Goal: Task Accomplishment & Management: Manage account settings

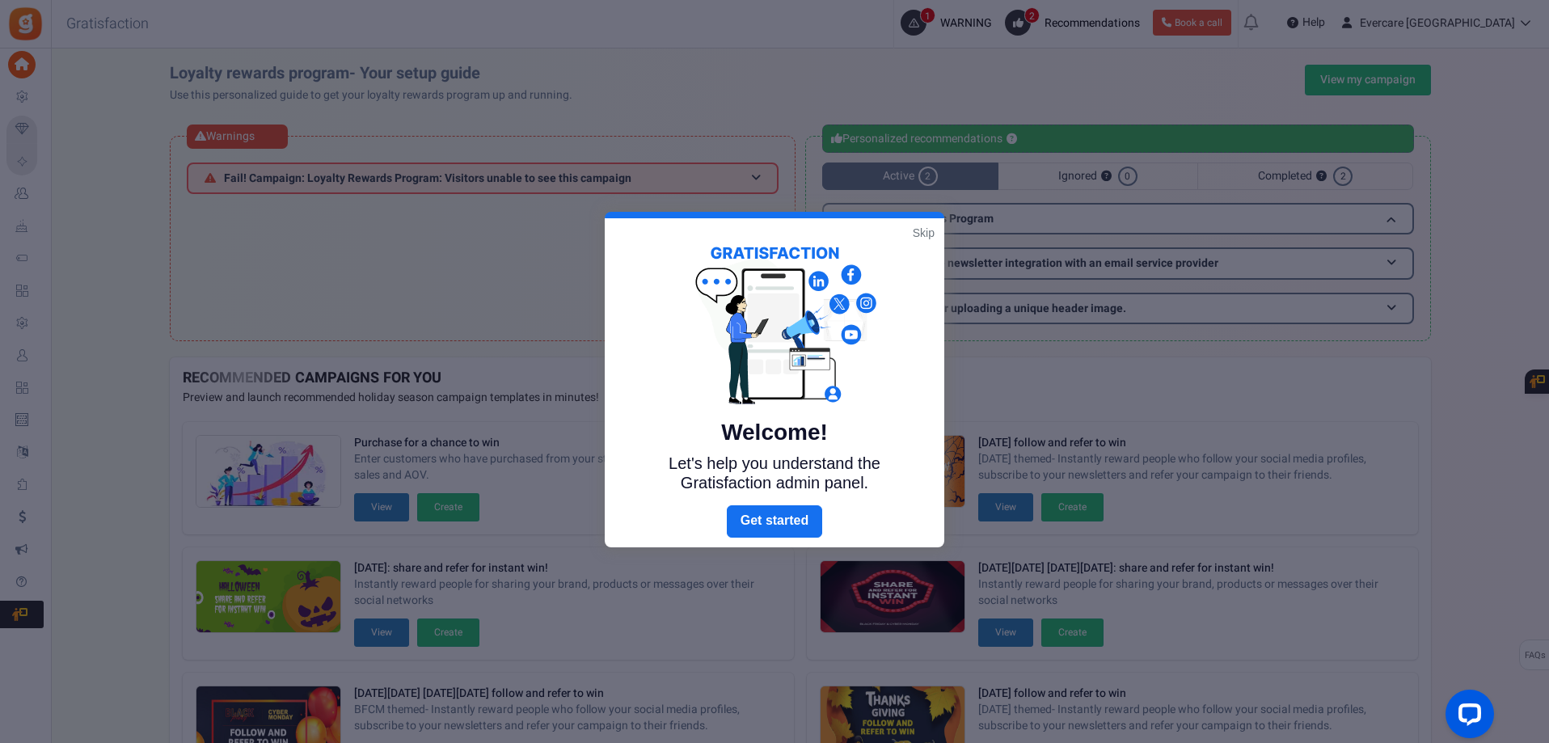
click at [923, 230] on link "Skip" at bounding box center [924, 233] width 22 height 16
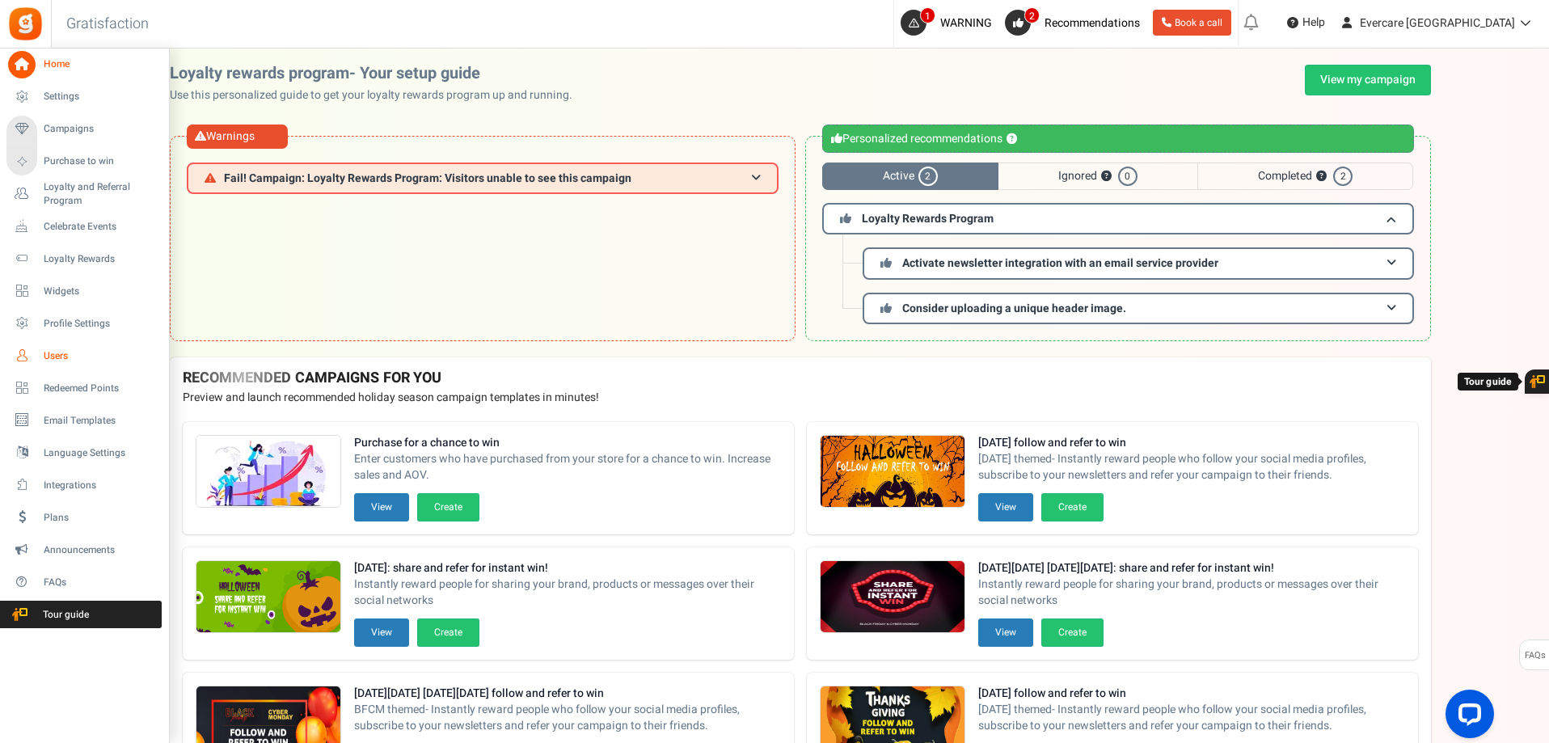
click at [66, 354] on span "Users" at bounding box center [100, 356] width 113 height 14
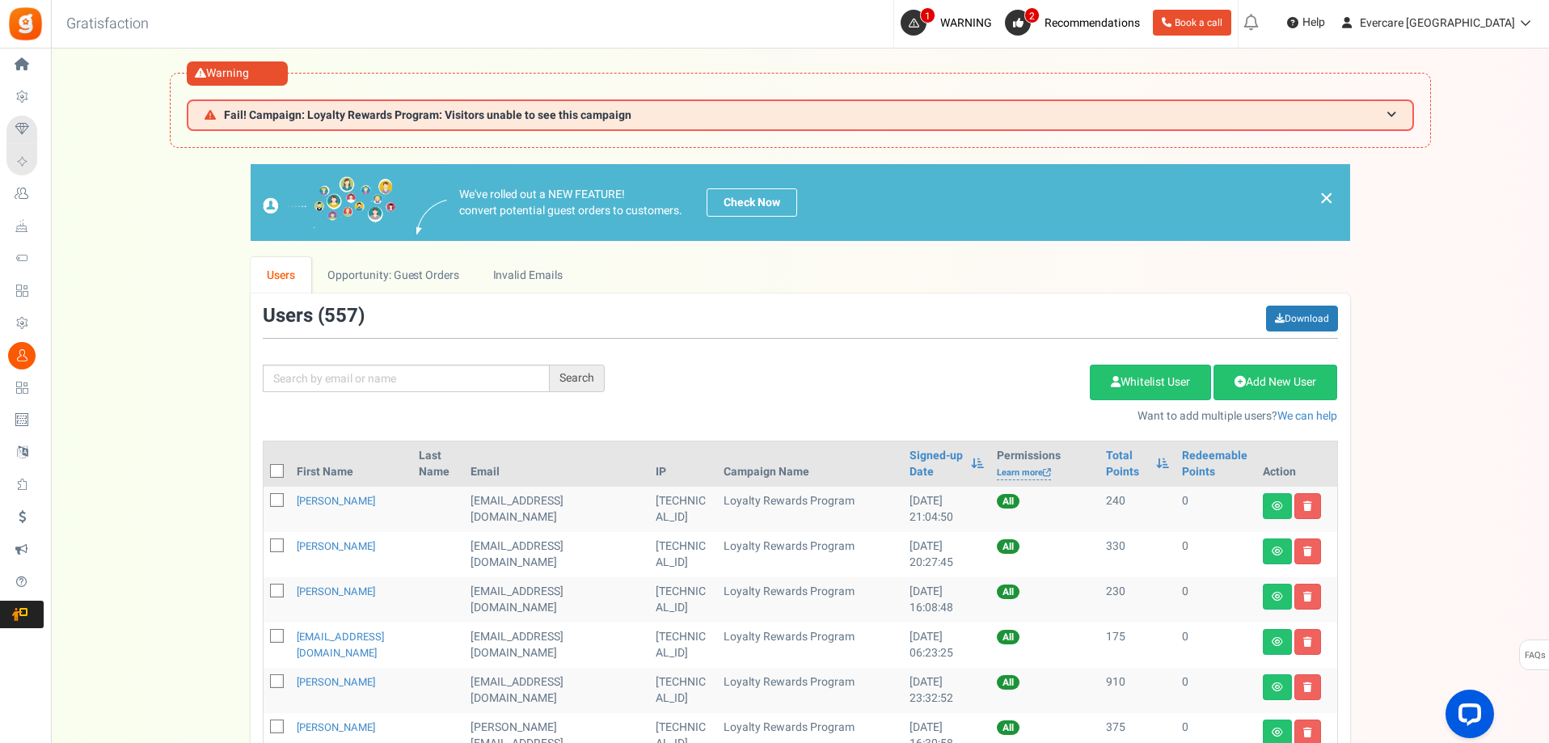
click at [945, 462] on div "Signed-up Date" at bounding box center [947, 464] width 74 height 32
click at [960, 465] on th "Signed-up Date" at bounding box center [946, 464] width 87 height 45
click at [971, 467] on span at bounding box center [977, 463] width 13 height 11
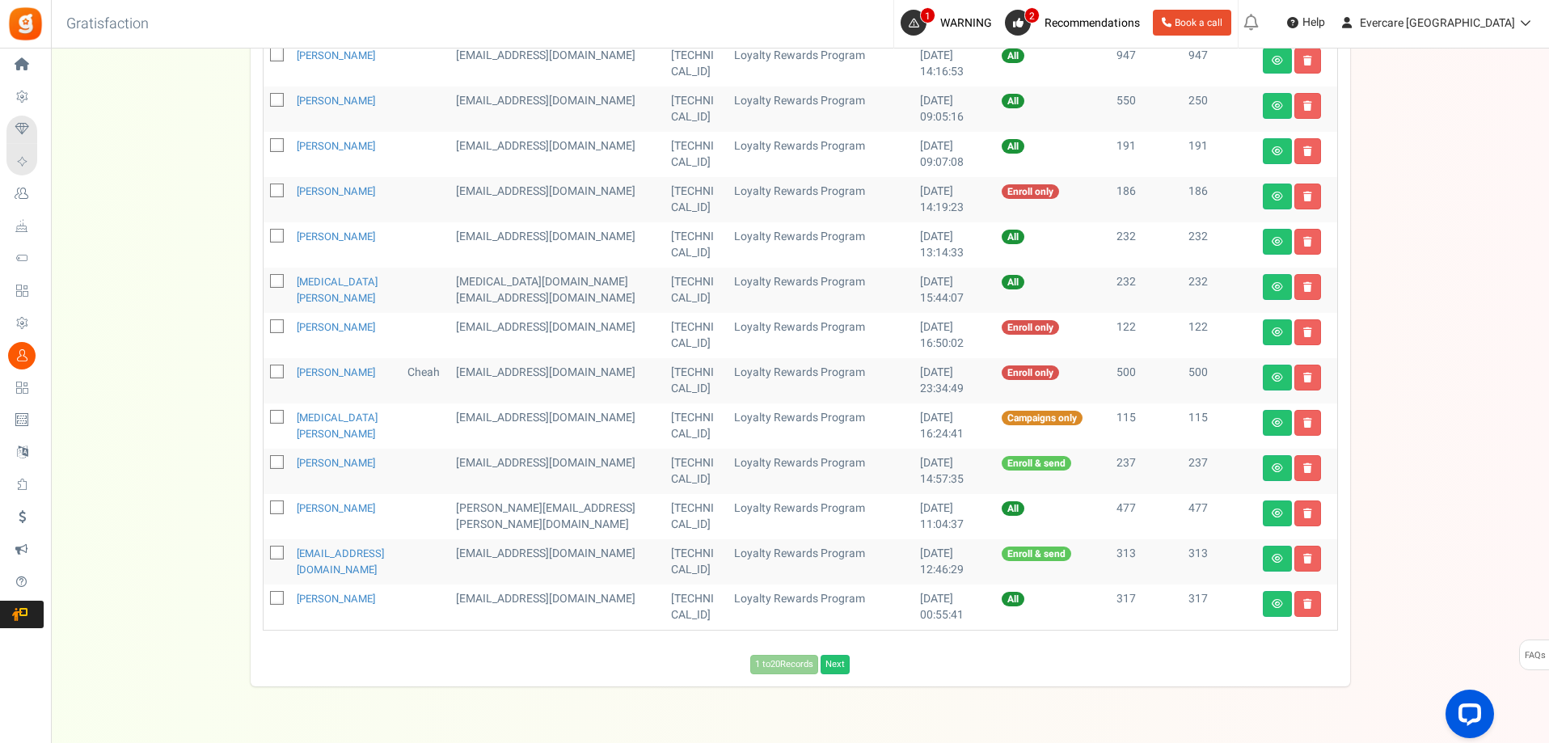
scroll to position [803, 0]
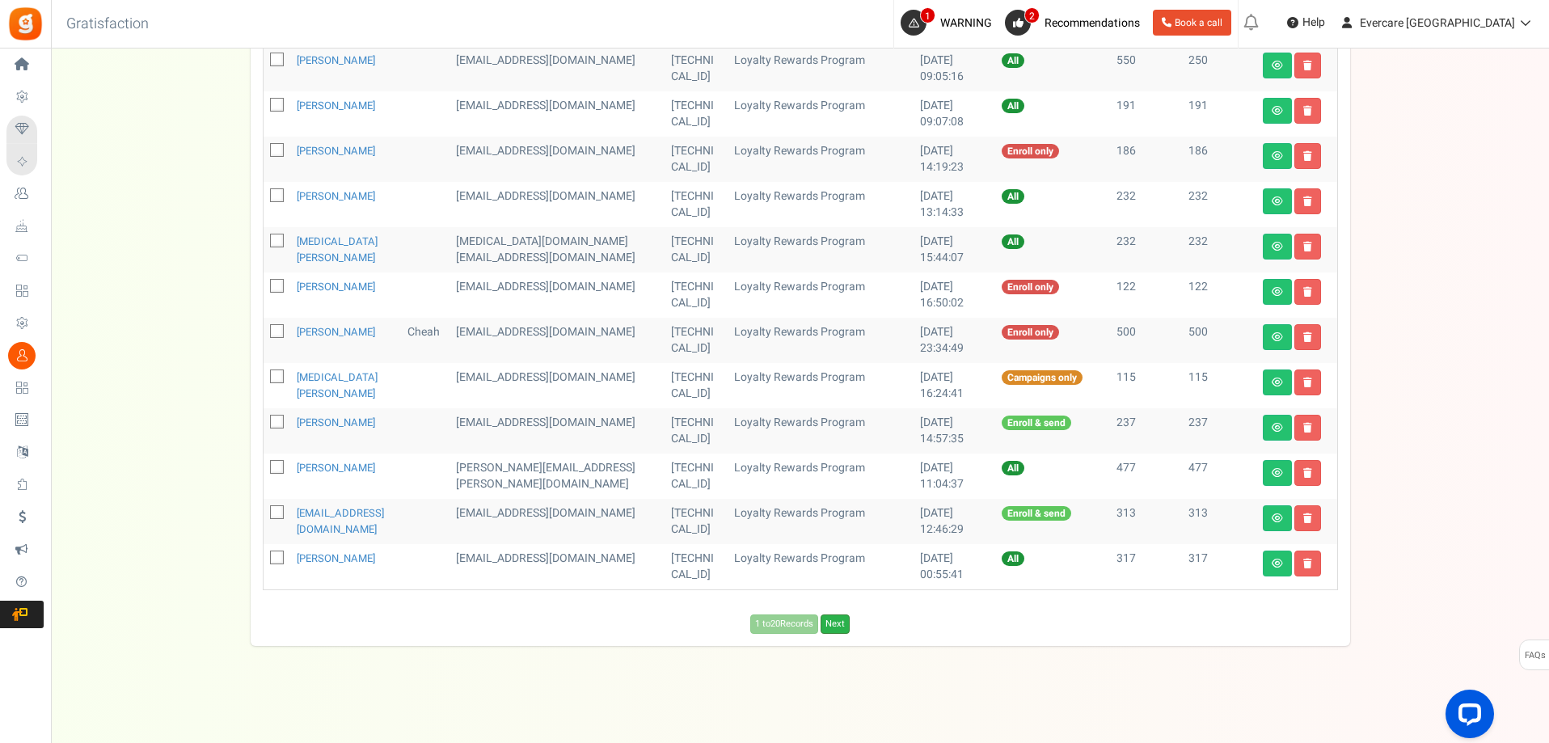
click at [846, 629] on link "Next" at bounding box center [835, 624] width 29 height 19
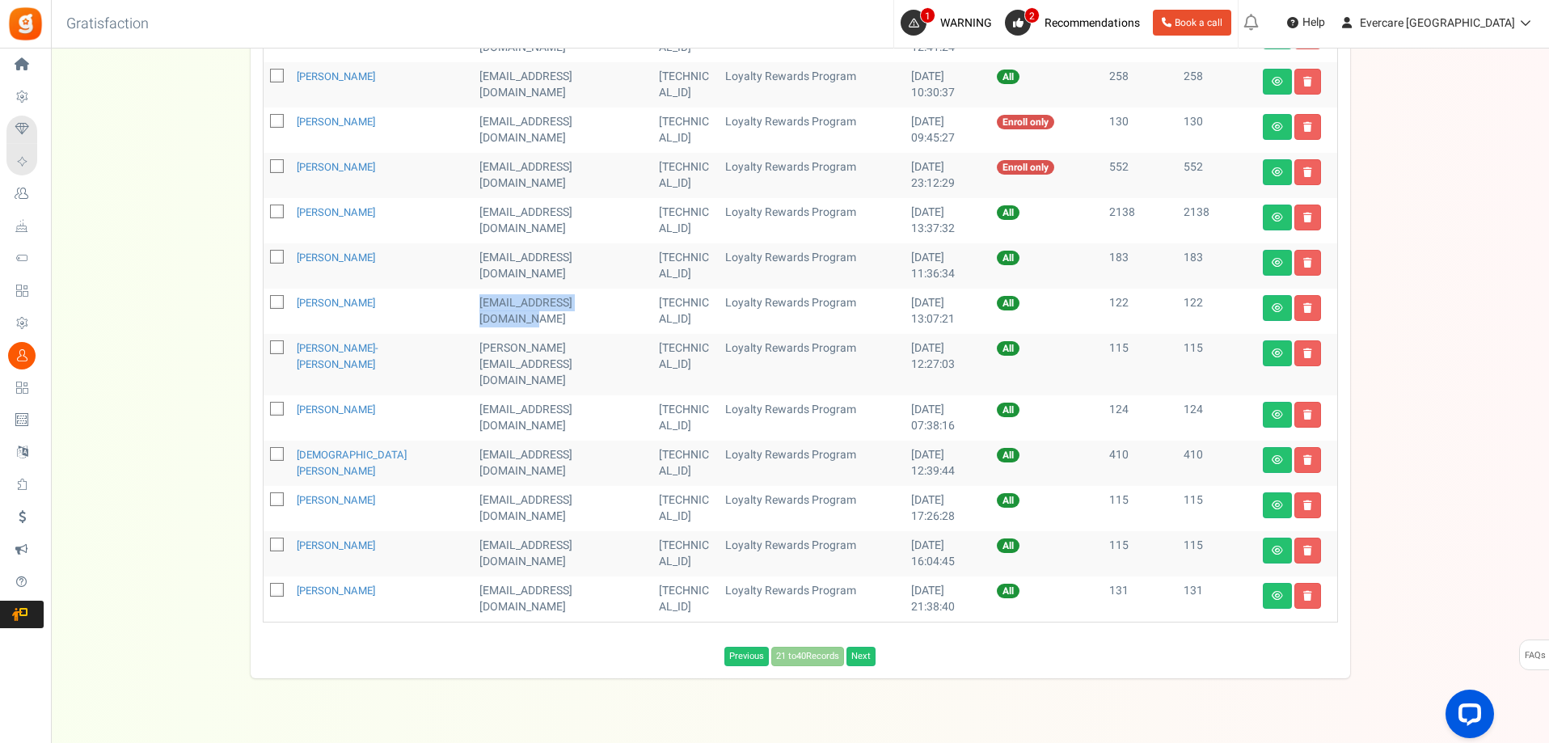
drag, startPoint x: 462, startPoint y: 288, endPoint x: 459, endPoint y: 316, distance: 28.4
click at [477, 304] on td "[EMAIL_ADDRESS][DOMAIN_NAME]" at bounding box center [563, 311] width 180 height 45
copy td "[EMAIL_ADDRESS][DOMAIN_NAME]"
drag, startPoint x: 463, startPoint y: 328, endPoint x: 554, endPoint y: 344, distance: 92.0
click at [607, 334] on tr "[PERSON_NAME] Irvine [EMAIL_ADDRESS][DOMAIN_NAME] [TECHNICAL_ID] Loyalty Reward…" at bounding box center [801, 364] width 1074 height 61
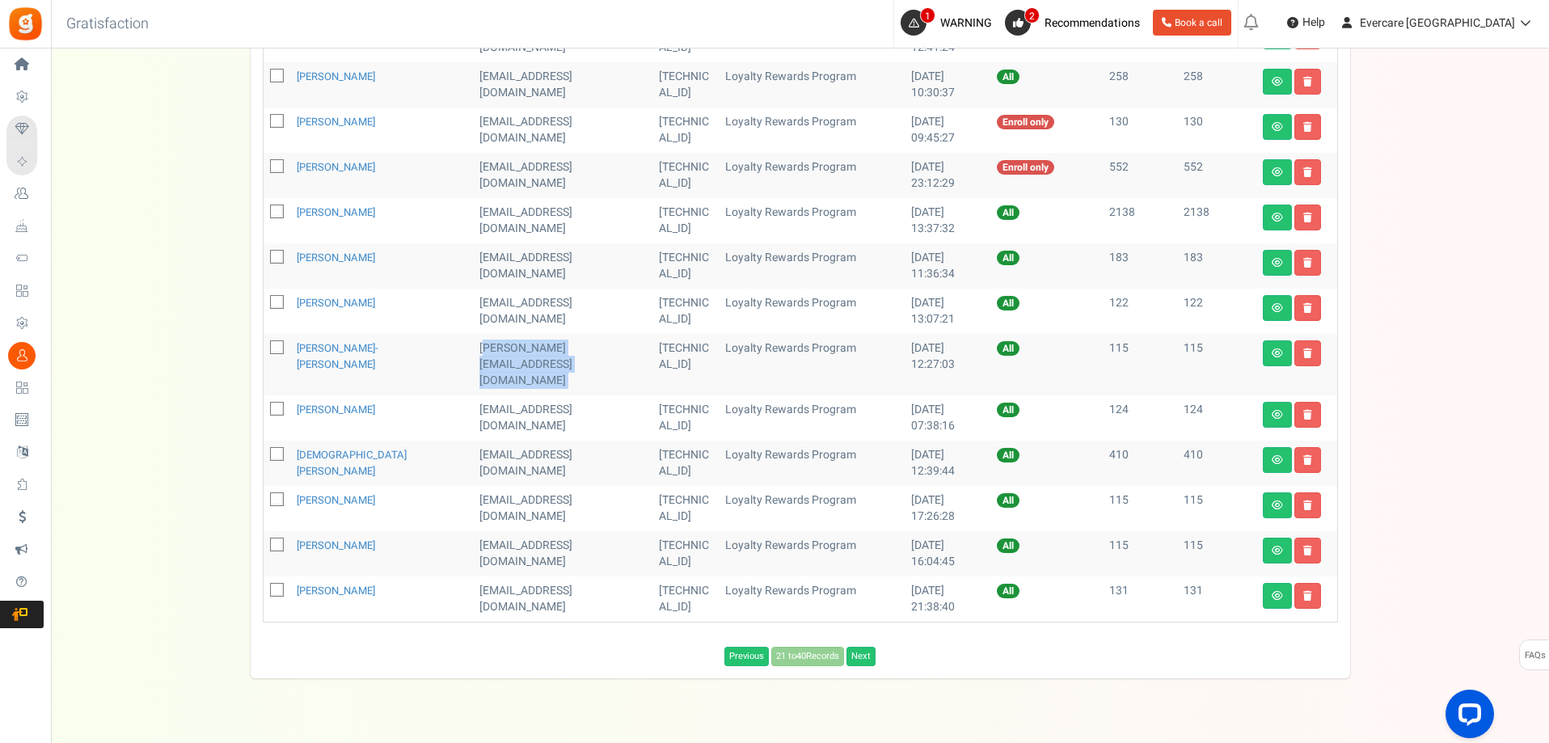
click at [278, 298] on icon at bounding box center [278, 303] width 11 height 11
click at [264, 298] on input "checkbox" at bounding box center [259, 303] width 11 height 11
checkbox input "true"
drag, startPoint x: 531, startPoint y: 331, endPoint x: 480, endPoint y: 358, distance: 57.9
click at [480, 358] on td "[PERSON_NAME][EMAIL_ADDRESS][DOMAIN_NAME]" at bounding box center [563, 364] width 180 height 61
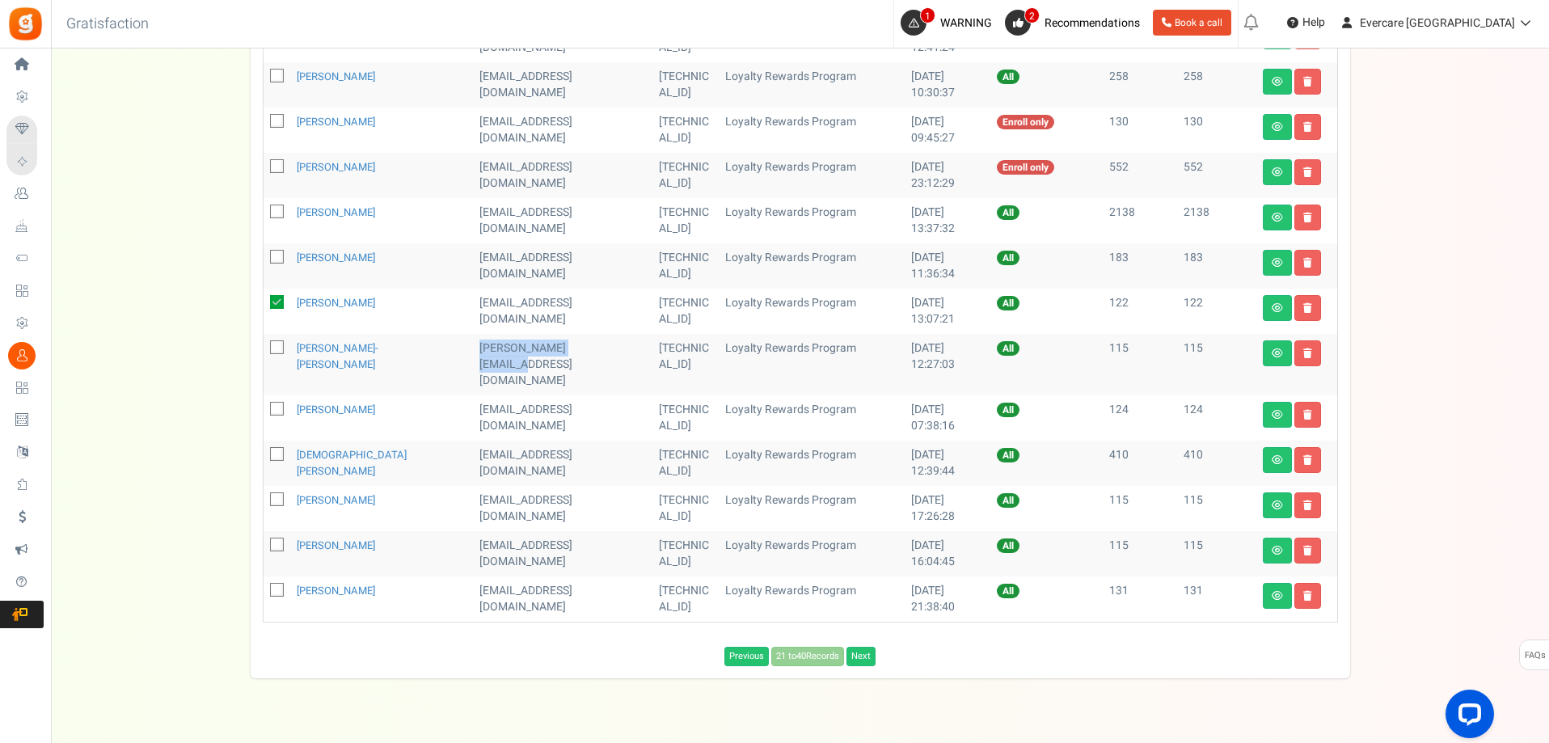
drag, startPoint x: 459, startPoint y: 335, endPoint x: 588, endPoint y: 342, distance: 128.8
click at [588, 342] on td "[PERSON_NAME][EMAIL_ADDRESS][DOMAIN_NAME]" at bounding box center [563, 364] width 180 height 61
copy td "[PERSON_NAME][EMAIL_ADDRESS][DOMAIN_NAME]"
drag, startPoint x: 276, startPoint y: 338, endPoint x: 327, endPoint y: 356, distance: 54.0
click at [276, 340] on span at bounding box center [277, 347] width 14 height 14
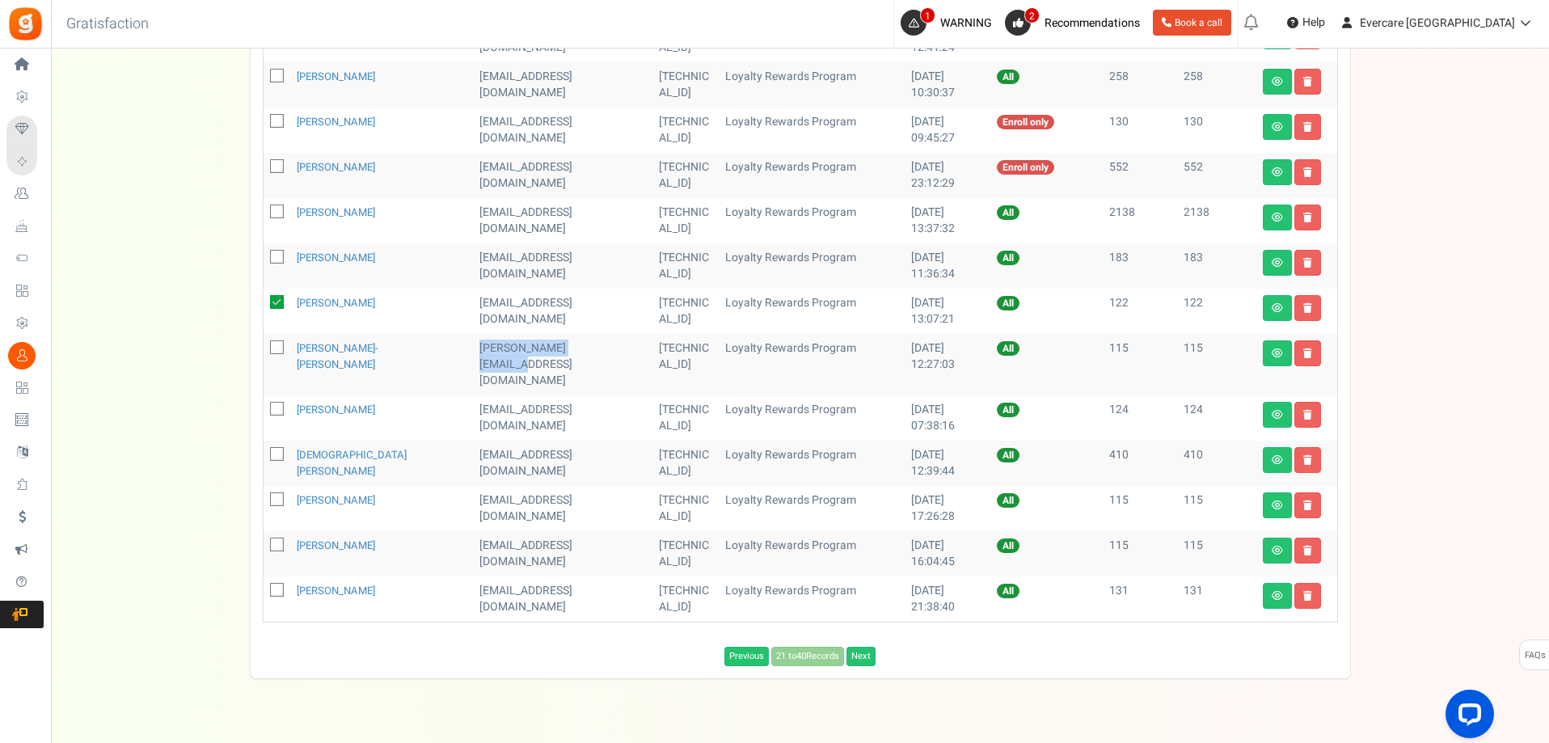
click at [264, 344] on input "checkbox" at bounding box center [259, 349] width 11 height 11
checkbox input "true"
drag, startPoint x: 527, startPoint y: 382, endPoint x: 579, endPoint y: 384, distance: 51.8
click at [590, 395] on td "[EMAIL_ADDRESS][DOMAIN_NAME]" at bounding box center [563, 417] width 180 height 45
drag, startPoint x: 457, startPoint y: 421, endPoint x: 584, endPoint y: 424, distance: 127.0
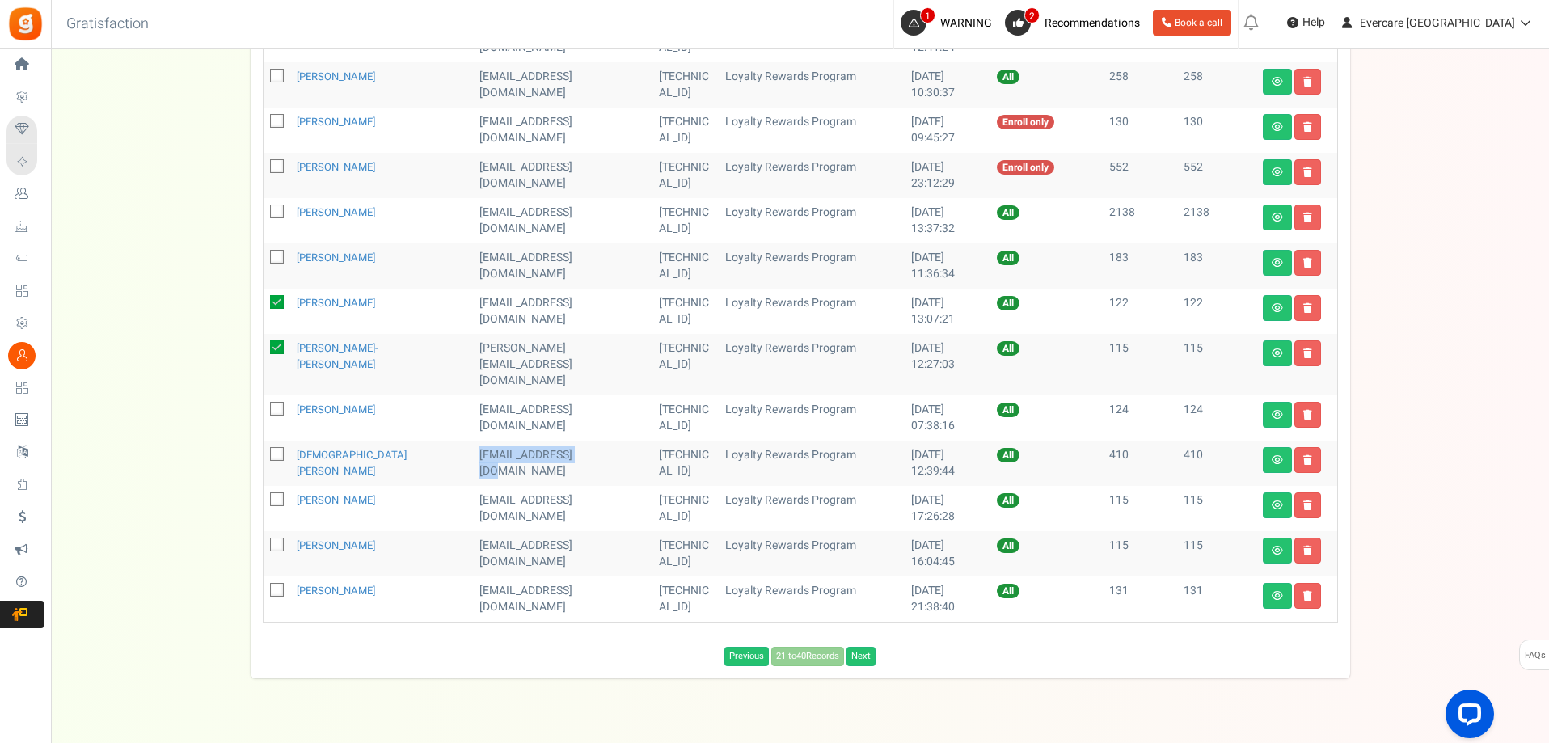
click at [584, 441] on td "[EMAIL_ADDRESS][DOMAIN_NAME]" at bounding box center [563, 463] width 180 height 45
copy td "[EMAIL_ADDRESS][DOMAIN_NAME]"
drag, startPoint x: 459, startPoint y: 374, endPoint x: 598, endPoint y: 377, distance: 139.1
click at [598, 395] on td "[EMAIL_ADDRESS][DOMAIN_NAME]" at bounding box center [563, 417] width 180 height 45
copy td "[EMAIL_ADDRESS][DOMAIN_NAME]"
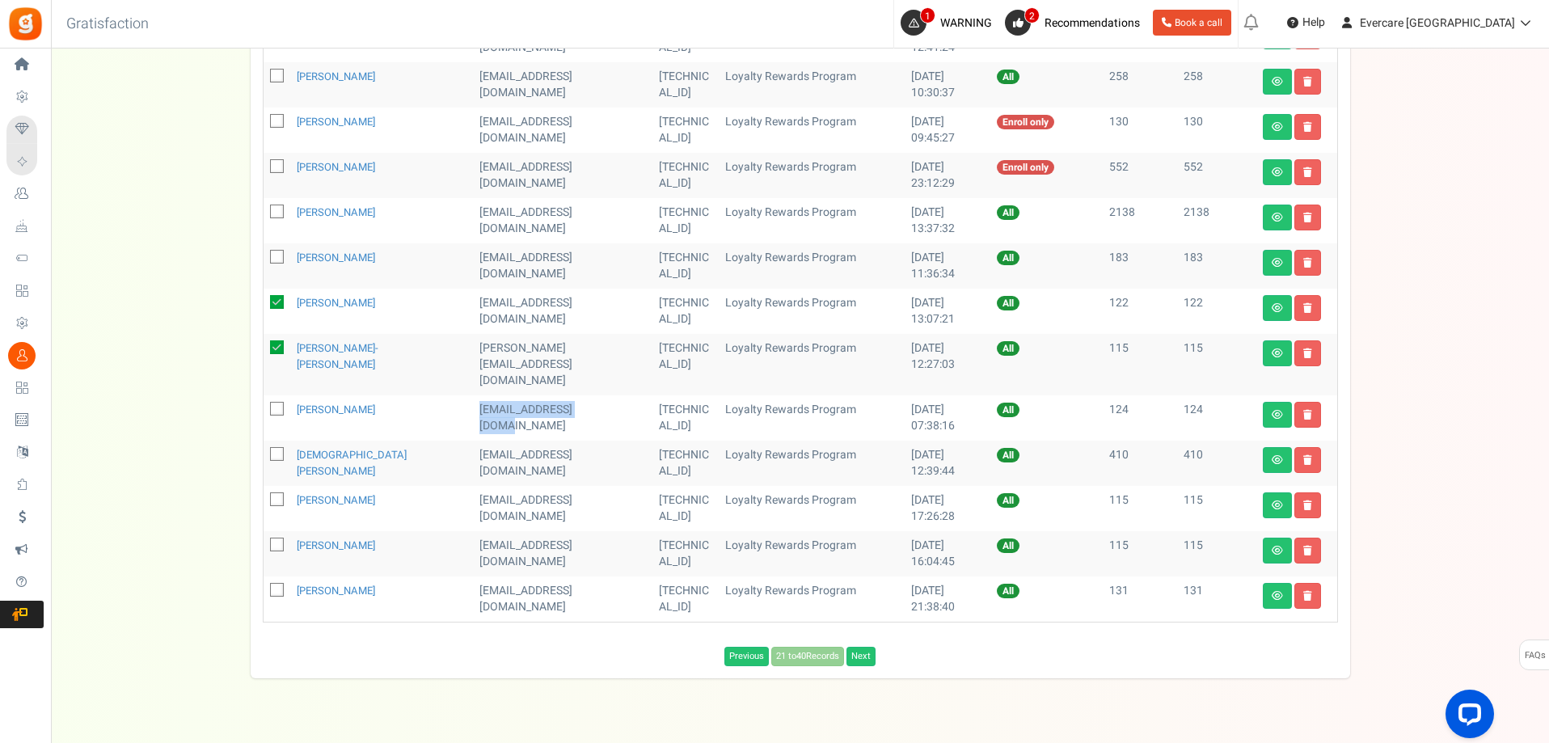
click at [278, 450] on icon at bounding box center [278, 455] width 11 height 11
click at [264, 450] on input "checkbox" at bounding box center [259, 455] width 11 height 11
checkbox input "true"
click at [281, 405] on icon at bounding box center [278, 410] width 11 height 11
click at [264, 405] on input "checkbox" at bounding box center [259, 410] width 11 height 11
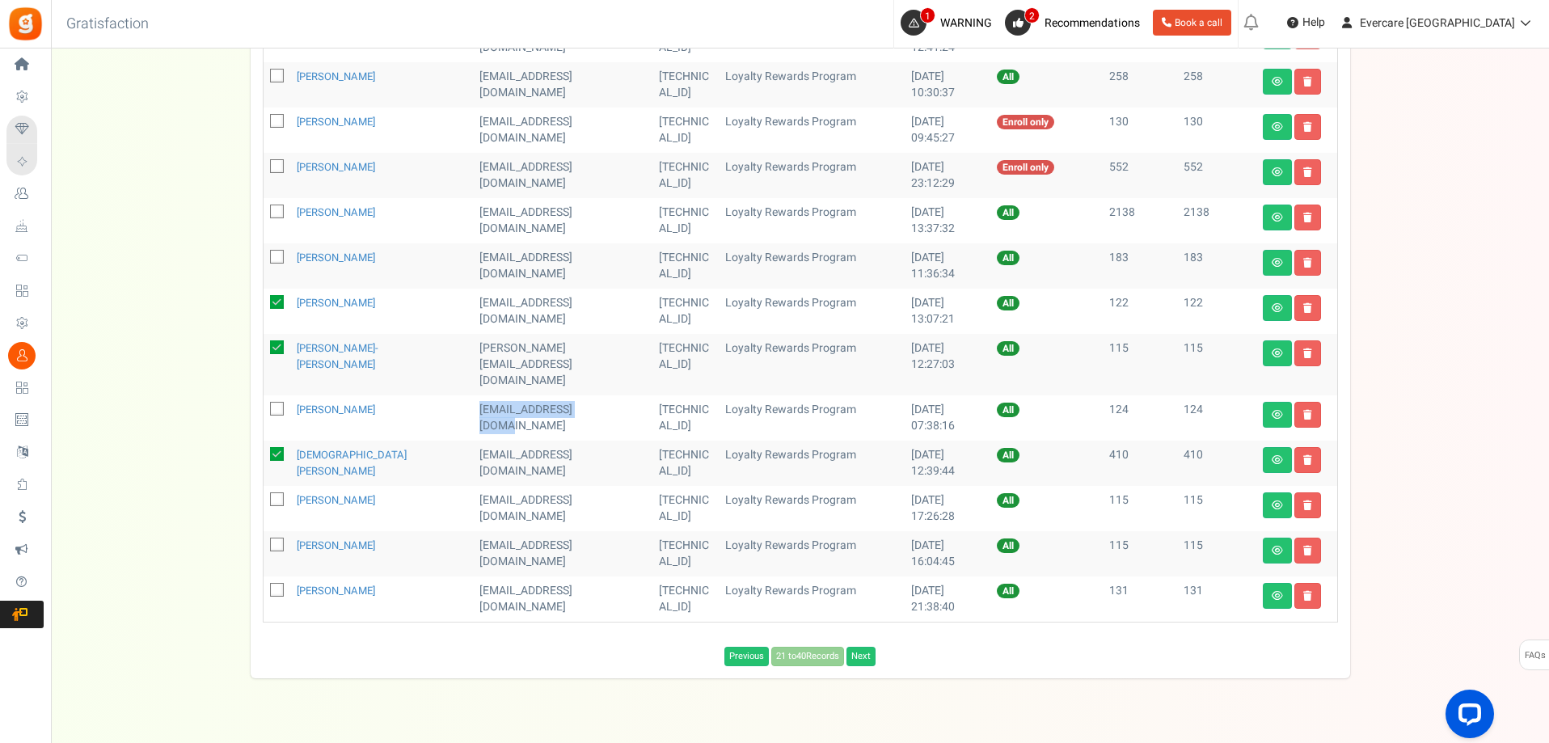
checkbox input "true"
drag, startPoint x: 459, startPoint y: 465, endPoint x: 597, endPoint y: 469, distance: 137.5
click at [597, 486] on td "[EMAIL_ADDRESS][DOMAIN_NAME]" at bounding box center [563, 508] width 180 height 45
copy td "[EMAIL_ADDRESS][DOMAIN_NAME]"
click at [274, 496] on icon at bounding box center [278, 501] width 11 height 11
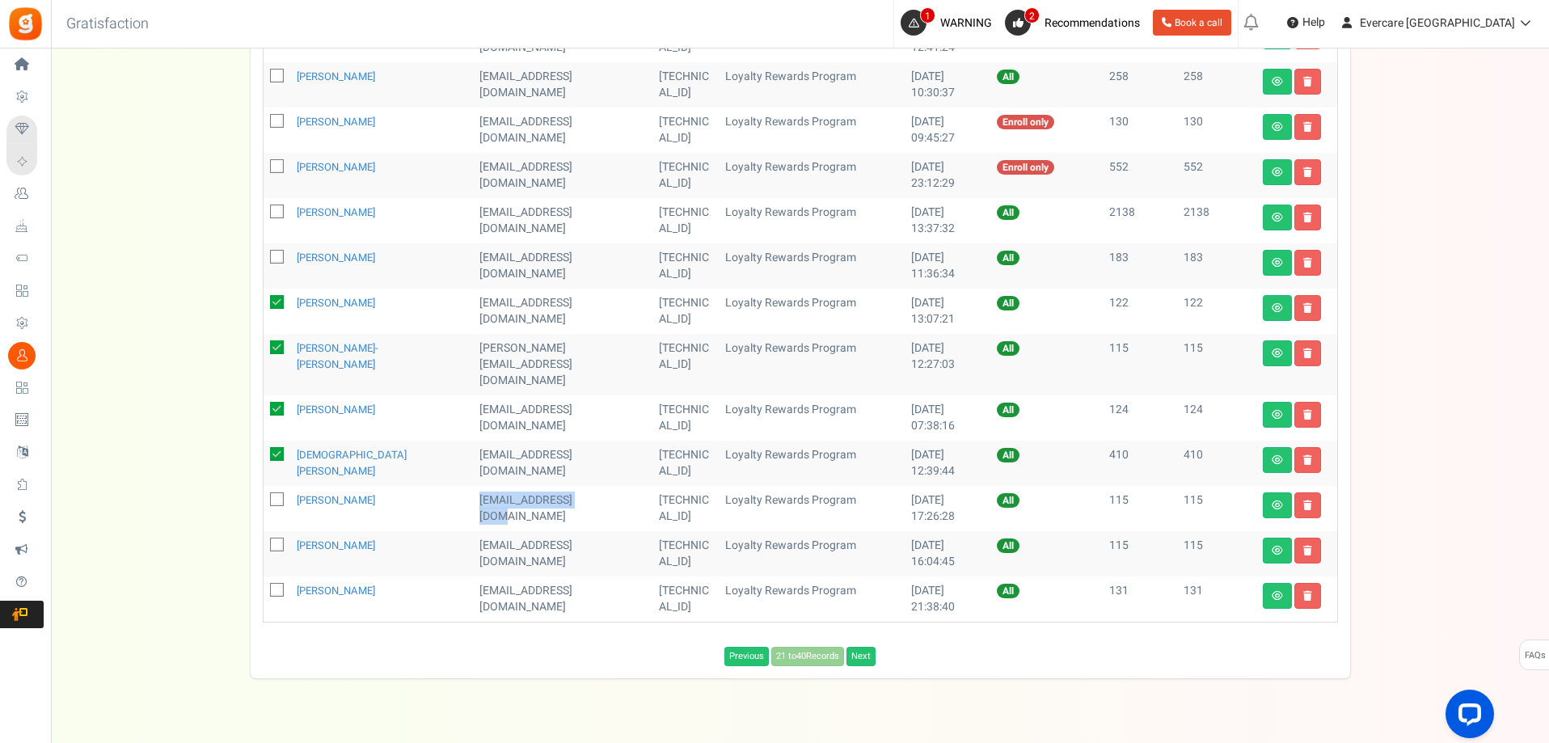
click at [264, 496] on input "checkbox" at bounding box center [259, 501] width 11 height 11
checkbox input "true"
drag, startPoint x: 463, startPoint y: 515, endPoint x: 565, endPoint y: 535, distance: 104.7
click at [569, 537] on td "[EMAIL_ADDRESS][DOMAIN_NAME]" at bounding box center [563, 553] width 180 height 45
copy td "[EMAIL_ADDRESS][DOMAIN_NAME]"
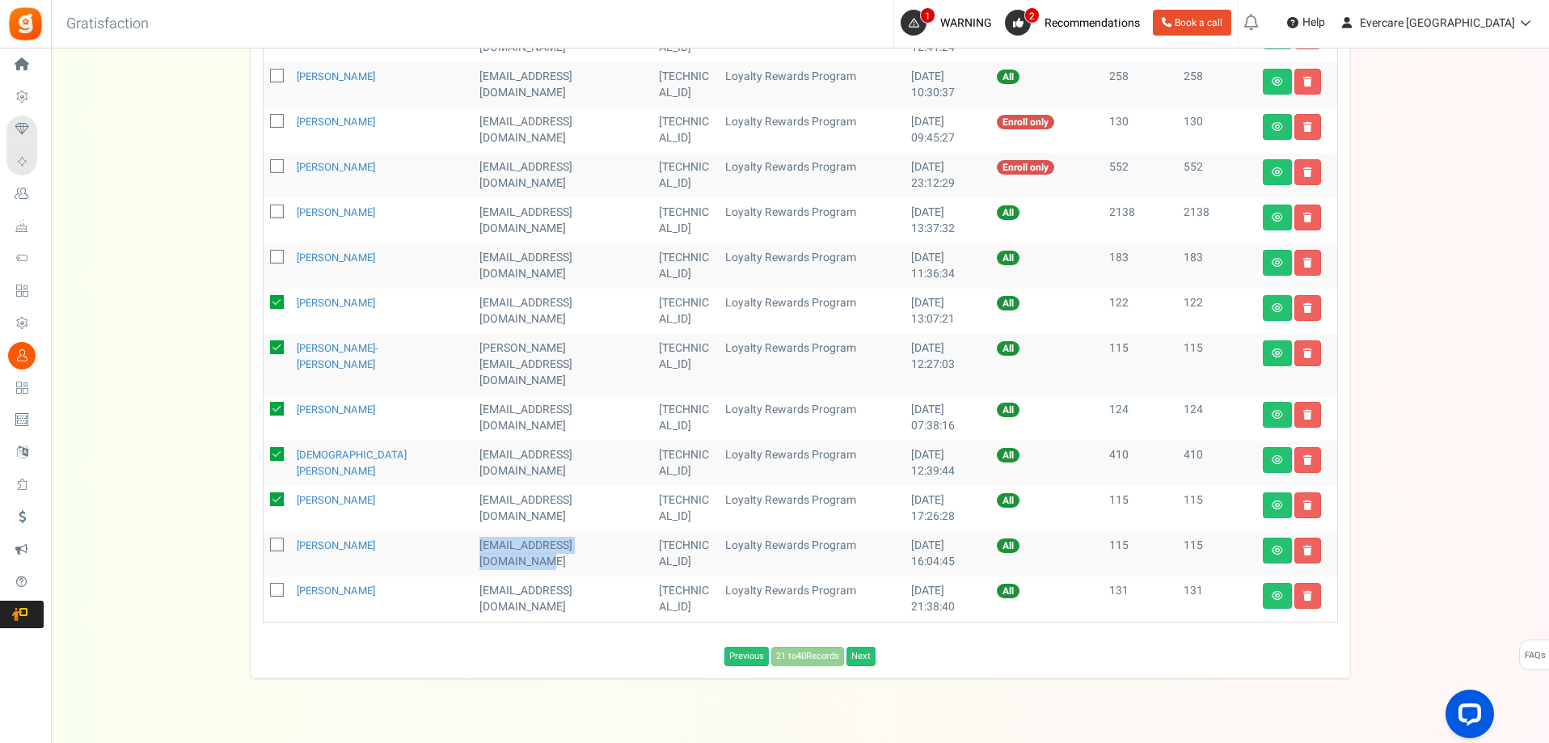
click at [282, 541] on icon at bounding box center [278, 546] width 11 height 11
click at [264, 541] on input "checkbox" at bounding box center [259, 546] width 11 height 11
checkbox input "true"
drag, startPoint x: 459, startPoint y: 555, endPoint x: 518, endPoint y: 574, distance: 62.1
click at [517, 577] on td "[EMAIL_ADDRESS][DOMAIN_NAME]" at bounding box center [563, 599] width 180 height 45
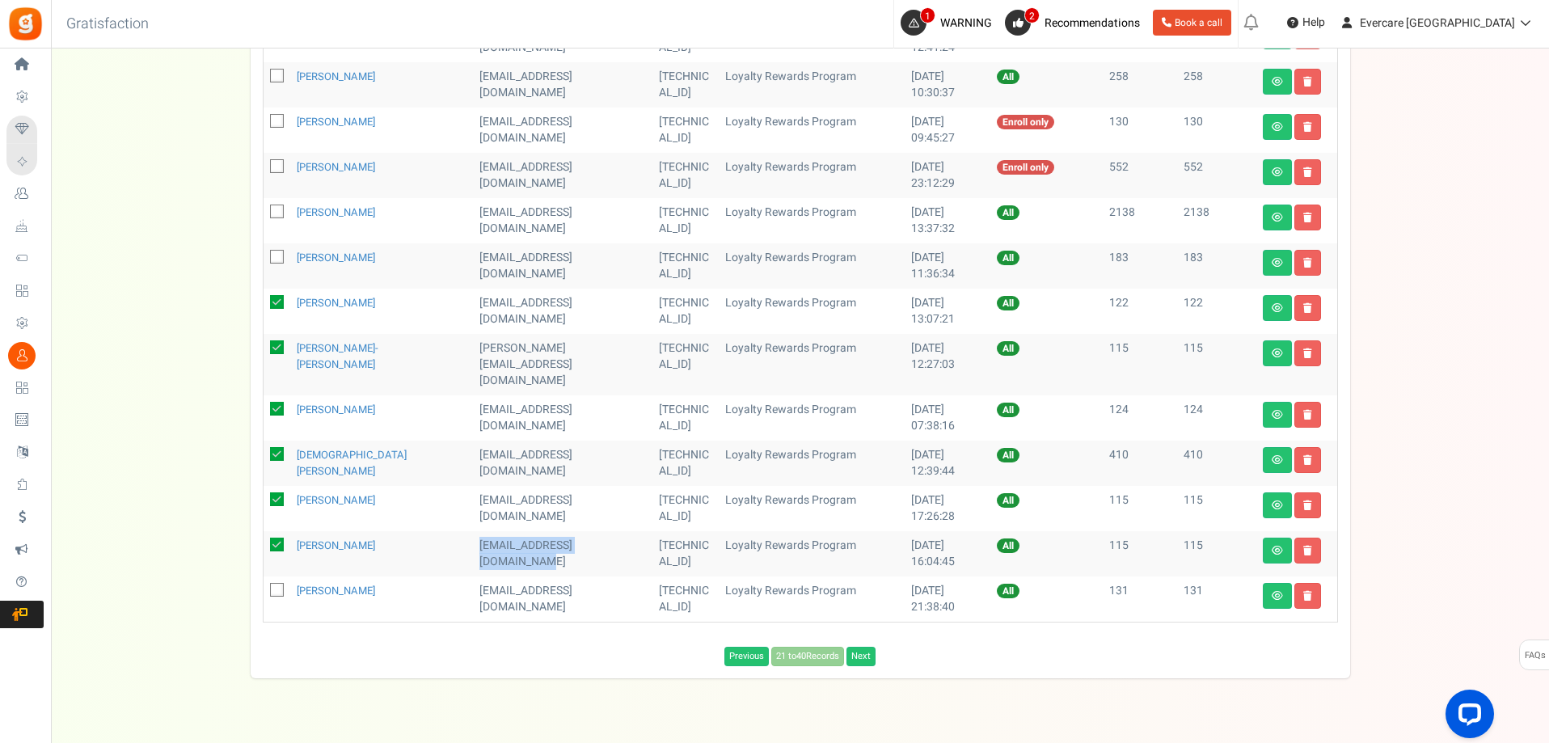
copy td "[EMAIL_ADDRESS][DOMAIN_NAME]"
click at [279, 586] on icon at bounding box center [278, 591] width 11 height 11
click at [264, 586] on input "checkbox" at bounding box center [259, 591] width 11 height 11
checkbox input "true"
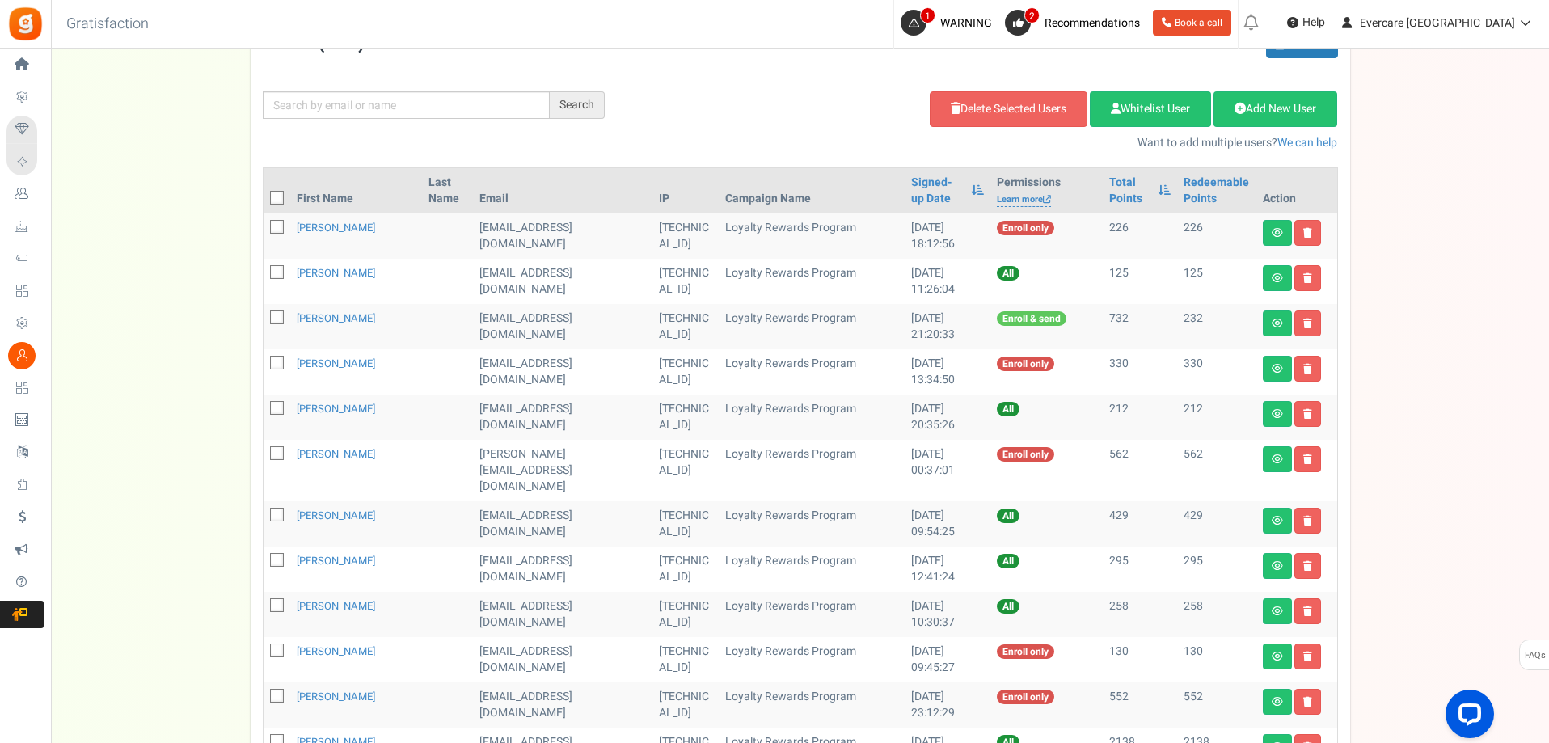
scroll to position [102, 0]
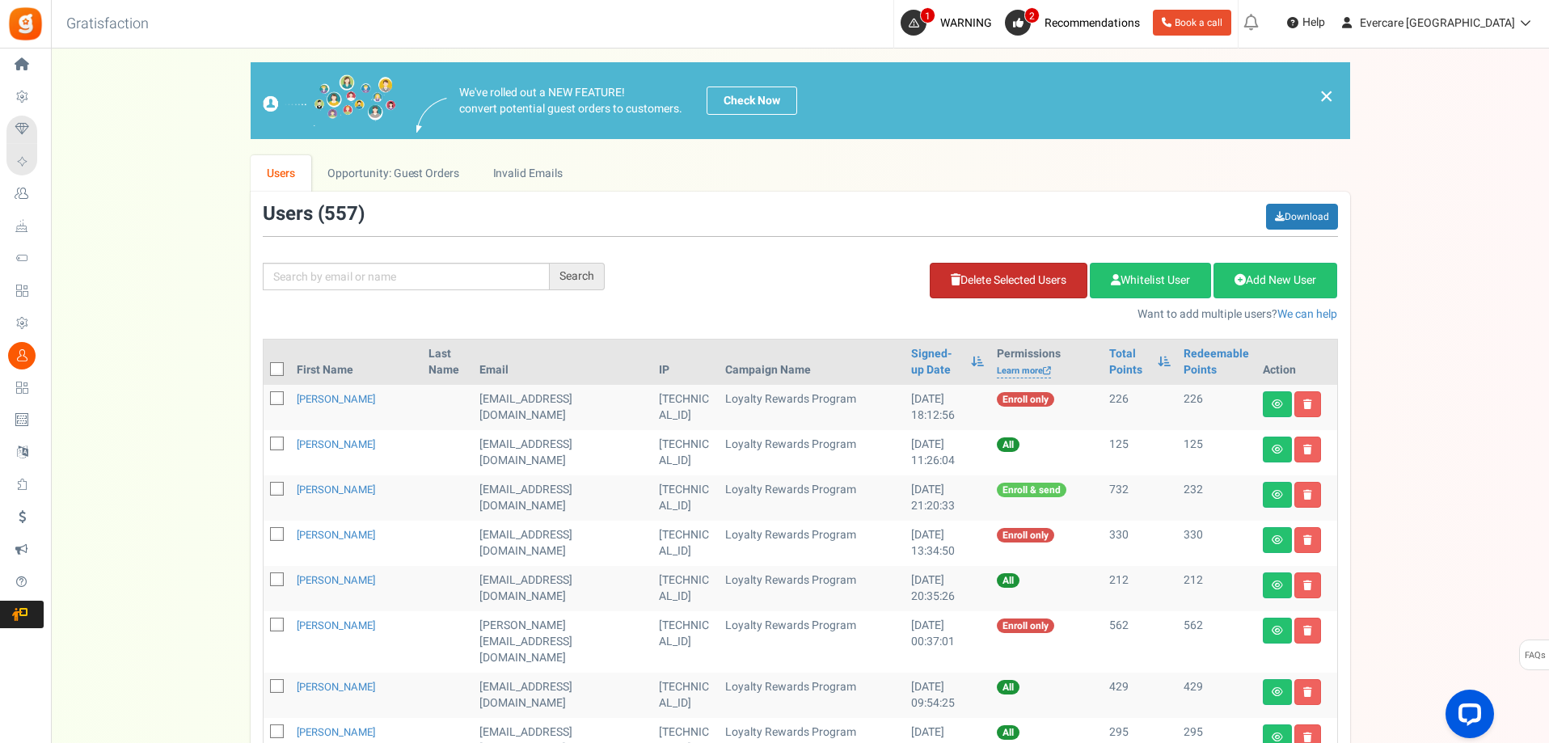
click at [1029, 281] on link "Delete Selected Users" at bounding box center [1009, 281] width 158 height 36
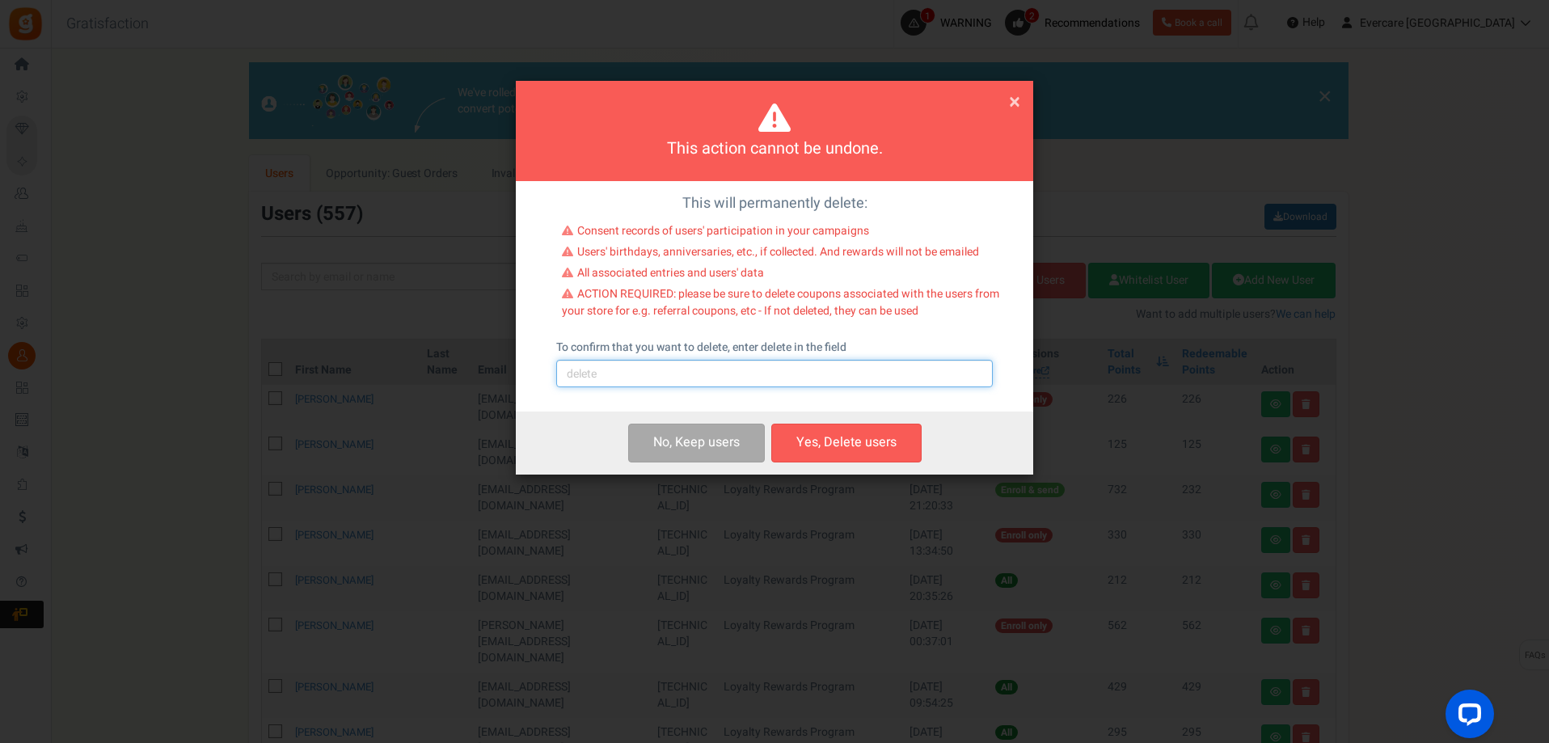
drag, startPoint x: 694, startPoint y: 371, endPoint x: 709, endPoint y: 387, distance: 22.3
click at [694, 371] on input "text" at bounding box center [774, 373] width 437 height 27
type input "delete"
click at [828, 452] on button "Yes, Delete users" at bounding box center [846, 443] width 150 height 38
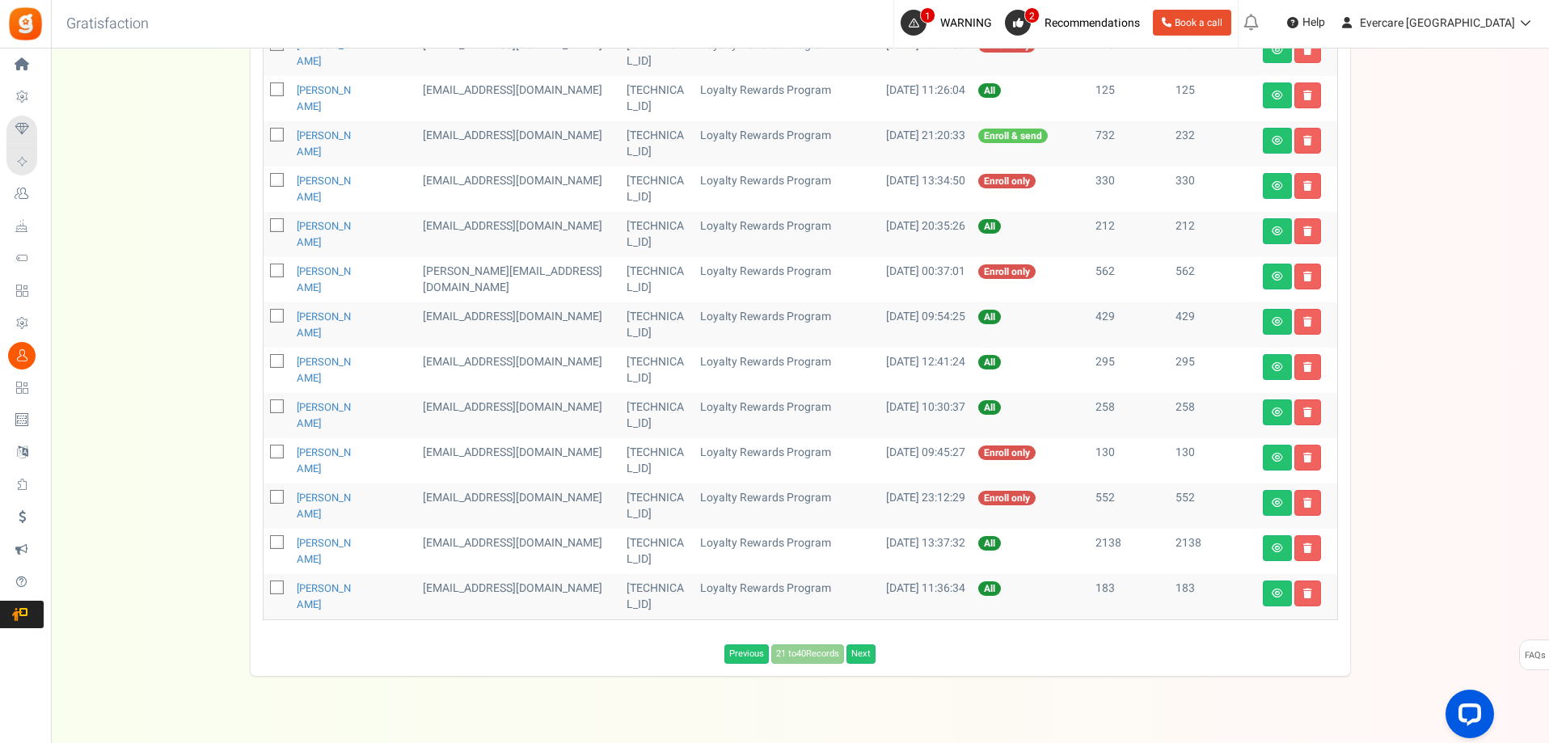
scroll to position [486, 0]
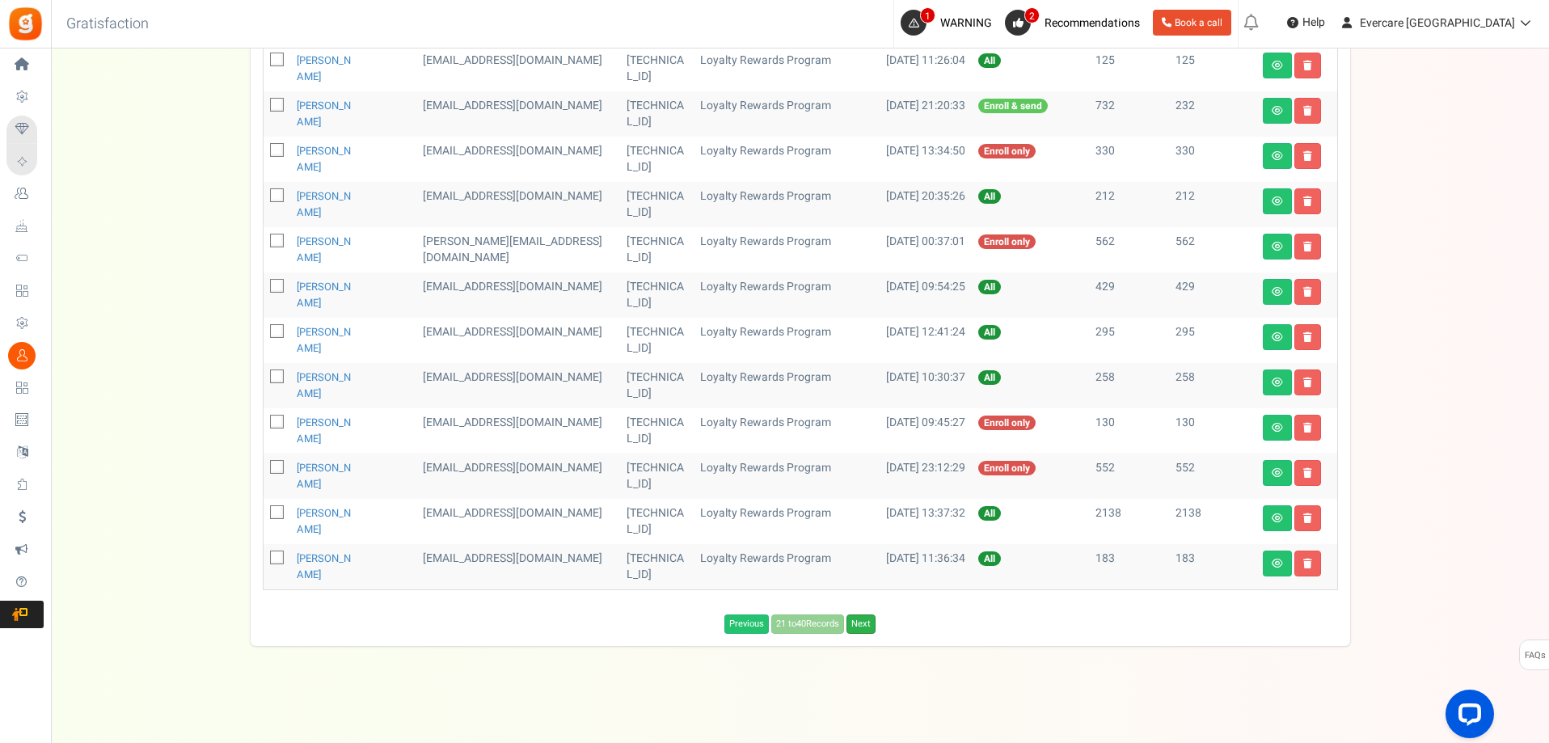
click at [864, 622] on link "Next" at bounding box center [861, 624] width 29 height 19
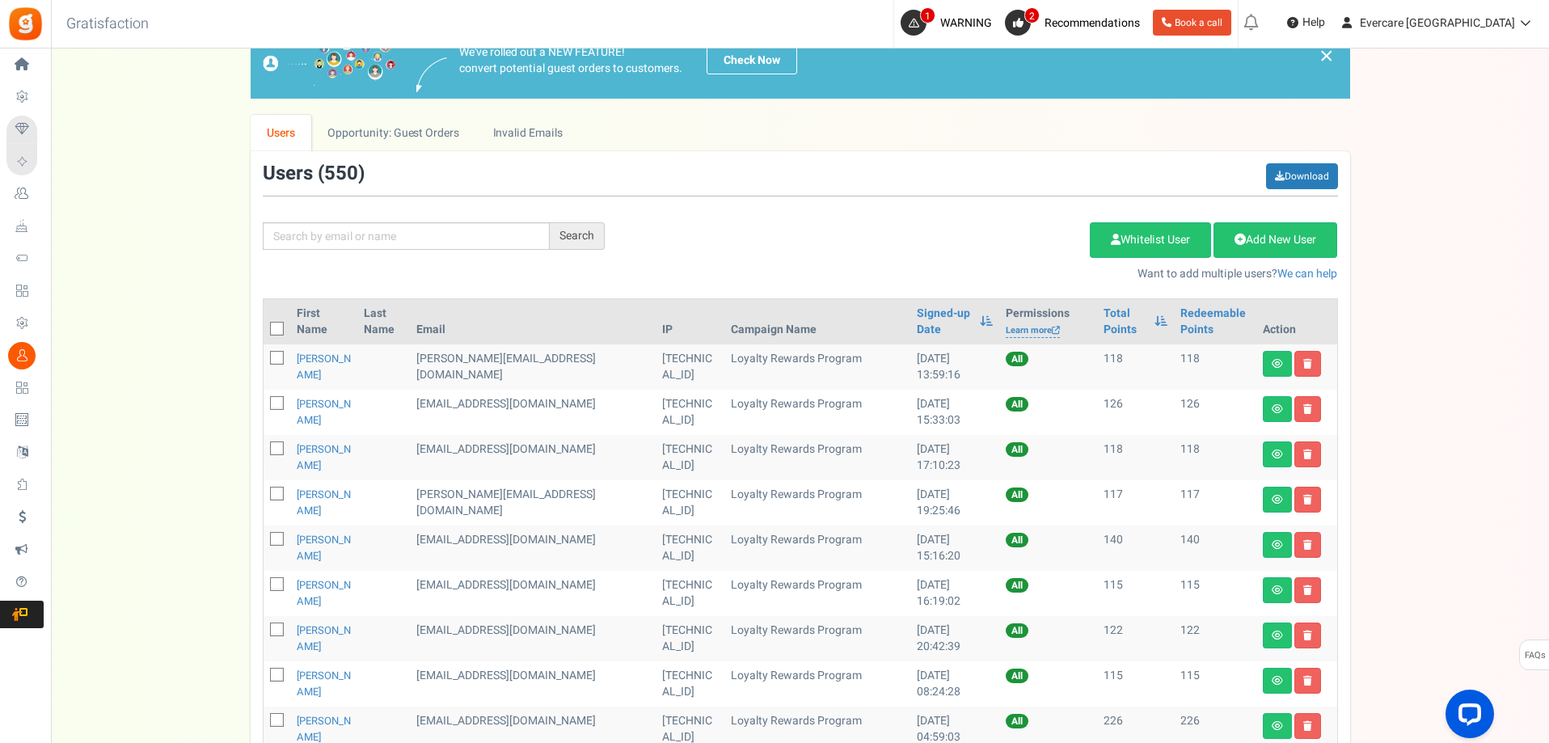
scroll to position [136, 0]
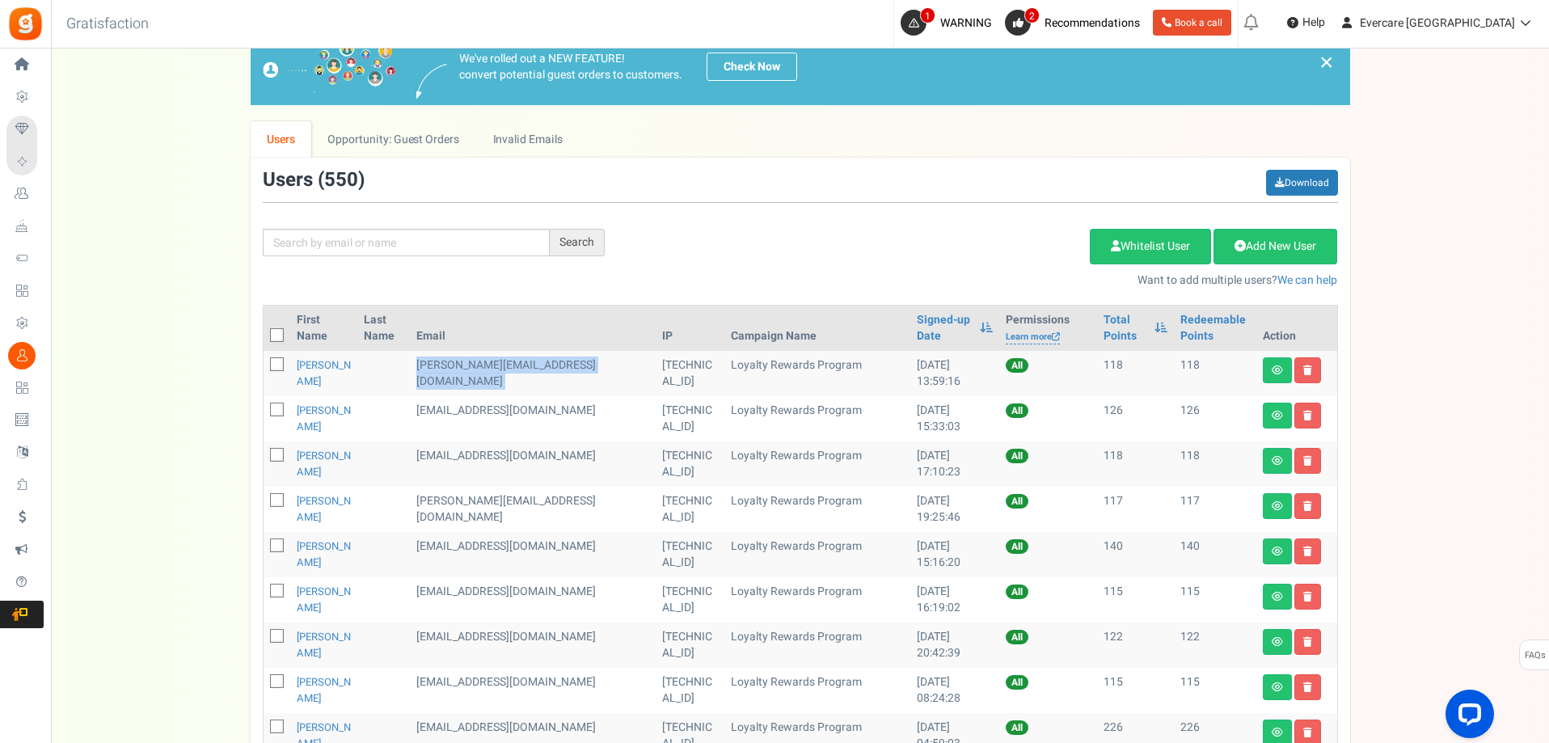
drag, startPoint x: 439, startPoint y: 364, endPoint x: 494, endPoint y: 391, distance: 61.1
click at [591, 370] on tr "[PERSON_NAME] [PERSON_NAME][EMAIL_ADDRESS][DOMAIN_NAME] [TECHNICAL_ID] Loyalty …" at bounding box center [801, 373] width 1074 height 45
copy tr "[PERSON_NAME][EMAIL_ADDRESS][DOMAIN_NAME]"
drag, startPoint x: 443, startPoint y: 410, endPoint x: 475, endPoint y: 428, distance: 36.2
click at [477, 427] on td "[EMAIL_ADDRESS][DOMAIN_NAME]" at bounding box center [533, 418] width 246 height 45
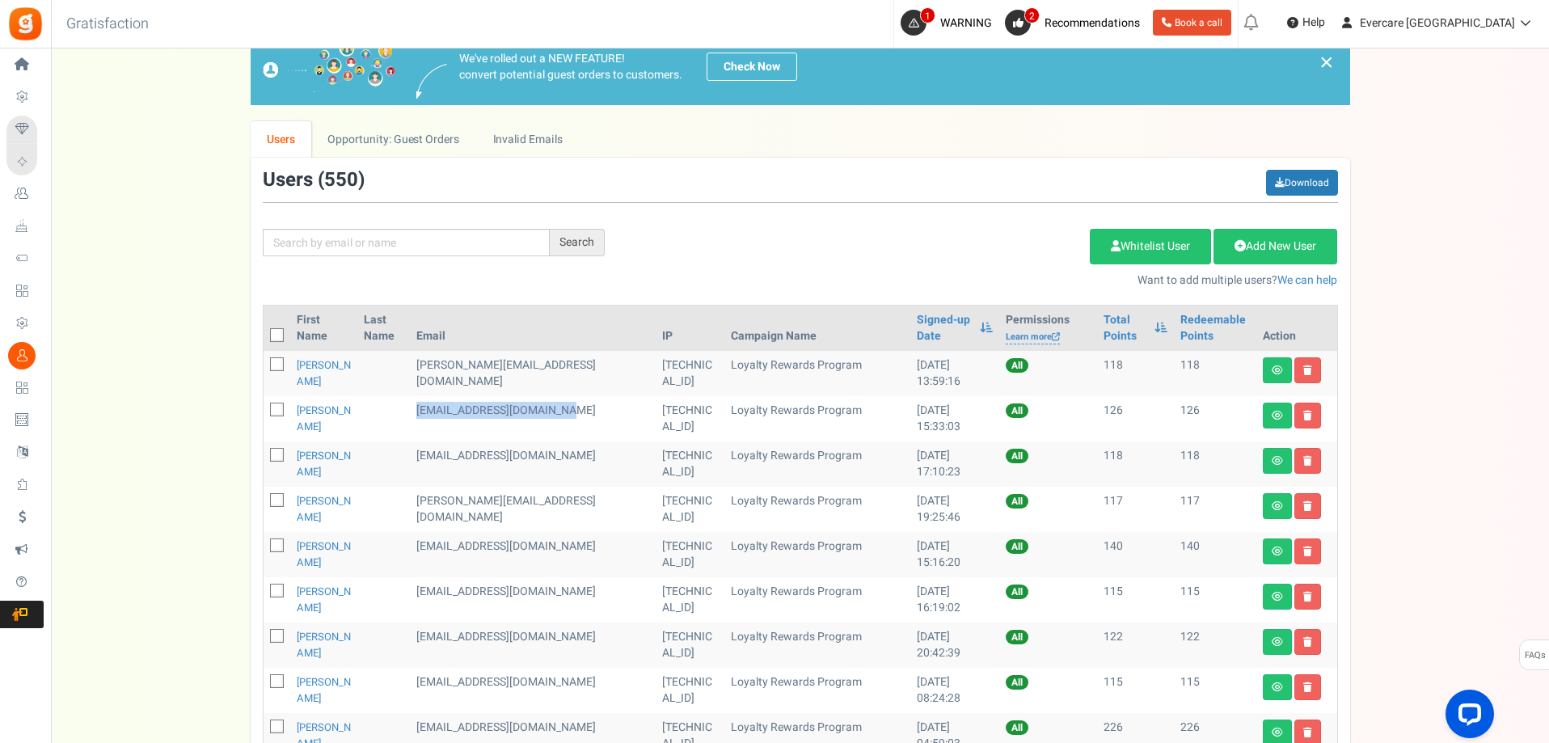
copy td "[EMAIL_ADDRESS][DOMAIN_NAME]"
click at [278, 369] on icon at bounding box center [278, 366] width 11 height 11
click at [264, 369] on input "checkbox" at bounding box center [259, 366] width 11 height 11
checkbox input "true"
click at [277, 408] on icon at bounding box center [278, 411] width 11 height 11
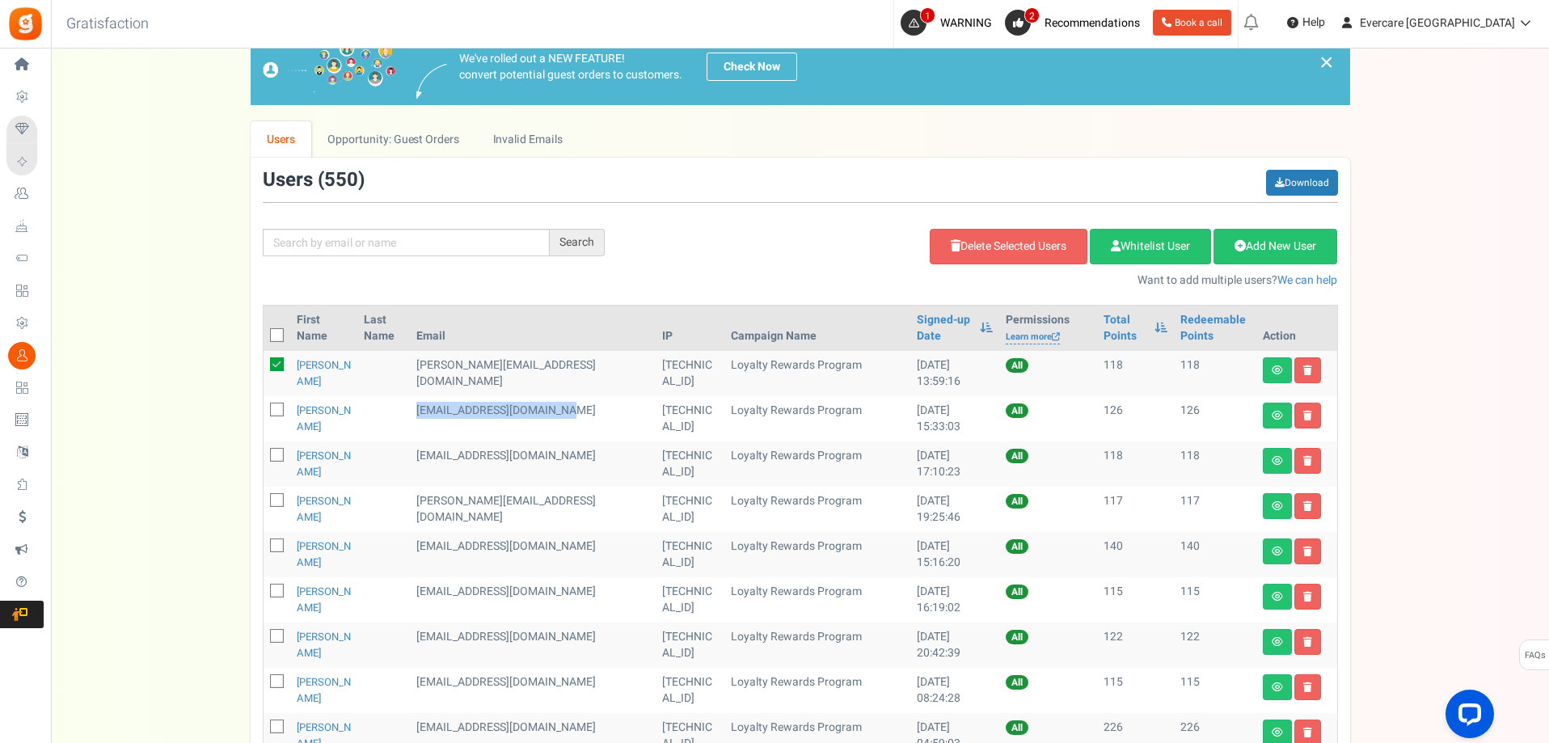
click at [264, 408] on input "checkbox" at bounding box center [259, 411] width 11 height 11
checkbox input "true"
drag, startPoint x: 441, startPoint y: 455, endPoint x: 474, endPoint y: 500, distance: 55.5
click at [551, 455] on td "[EMAIL_ADDRESS][DOMAIN_NAME]" at bounding box center [533, 464] width 246 height 45
copy td "[EMAIL_ADDRESS][DOMAIN_NAME]"
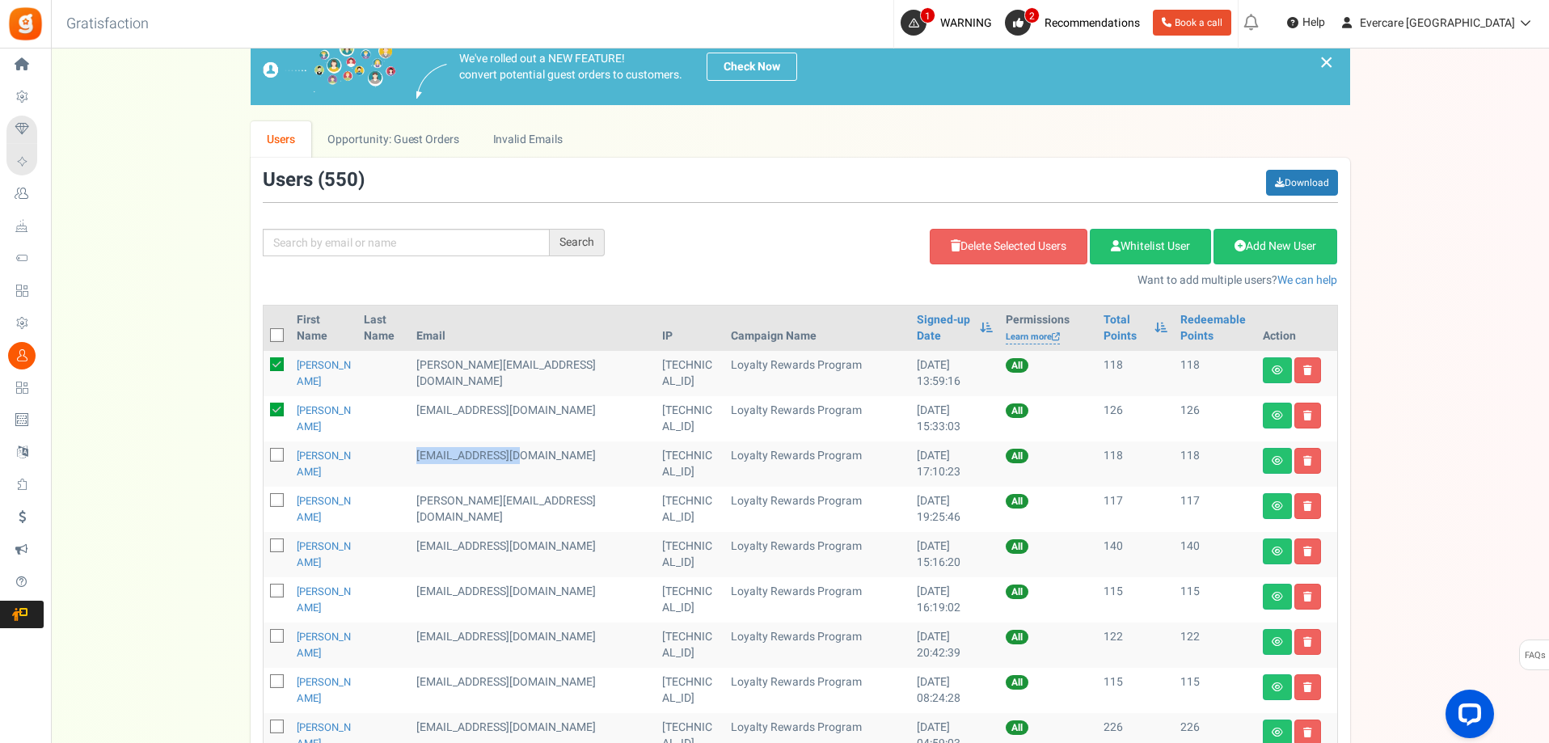
click at [270, 455] on span at bounding box center [277, 455] width 14 height 14
click at [264, 455] on input "checkbox" at bounding box center [259, 456] width 11 height 11
checkbox input "true"
drag, startPoint x: 439, startPoint y: 498, endPoint x: 485, endPoint y: 518, distance: 50.0
click at [485, 518] on td "[PERSON_NAME][EMAIL_ADDRESS][DOMAIN_NAME]" at bounding box center [533, 509] width 246 height 45
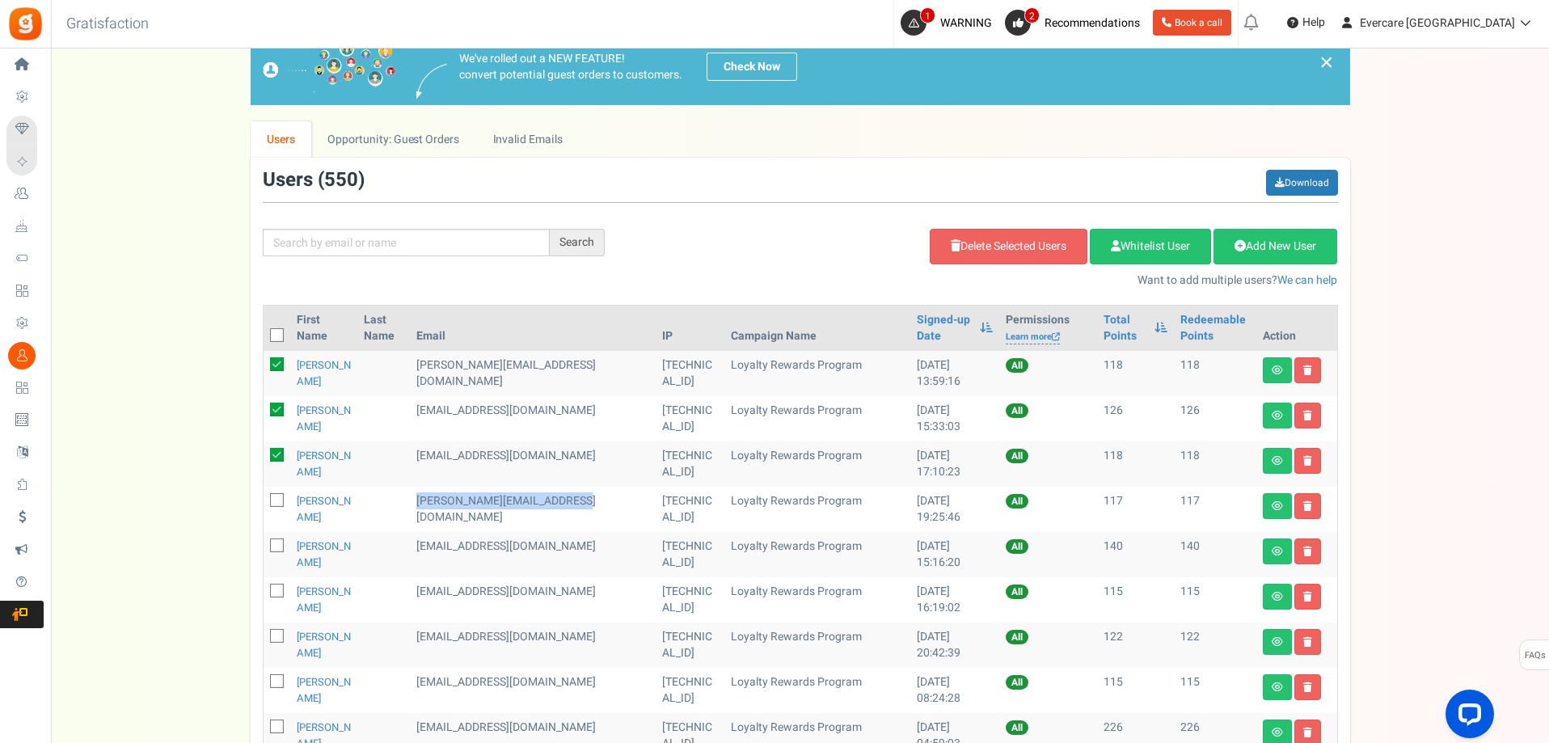
click at [276, 500] on icon at bounding box center [278, 502] width 11 height 11
click at [264, 500] on input "checkbox" at bounding box center [259, 502] width 11 height 11
checkbox input "true"
drag, startPoint x: 443, startPoint y: 549, endPoint x: 576, endPoint y: 547, distance: 132.6
click at [576, 547] on td "[EMAIL_ADDRESS][DOMAIN_NAME]" at bounding box center [533, 554] width 246 height 45
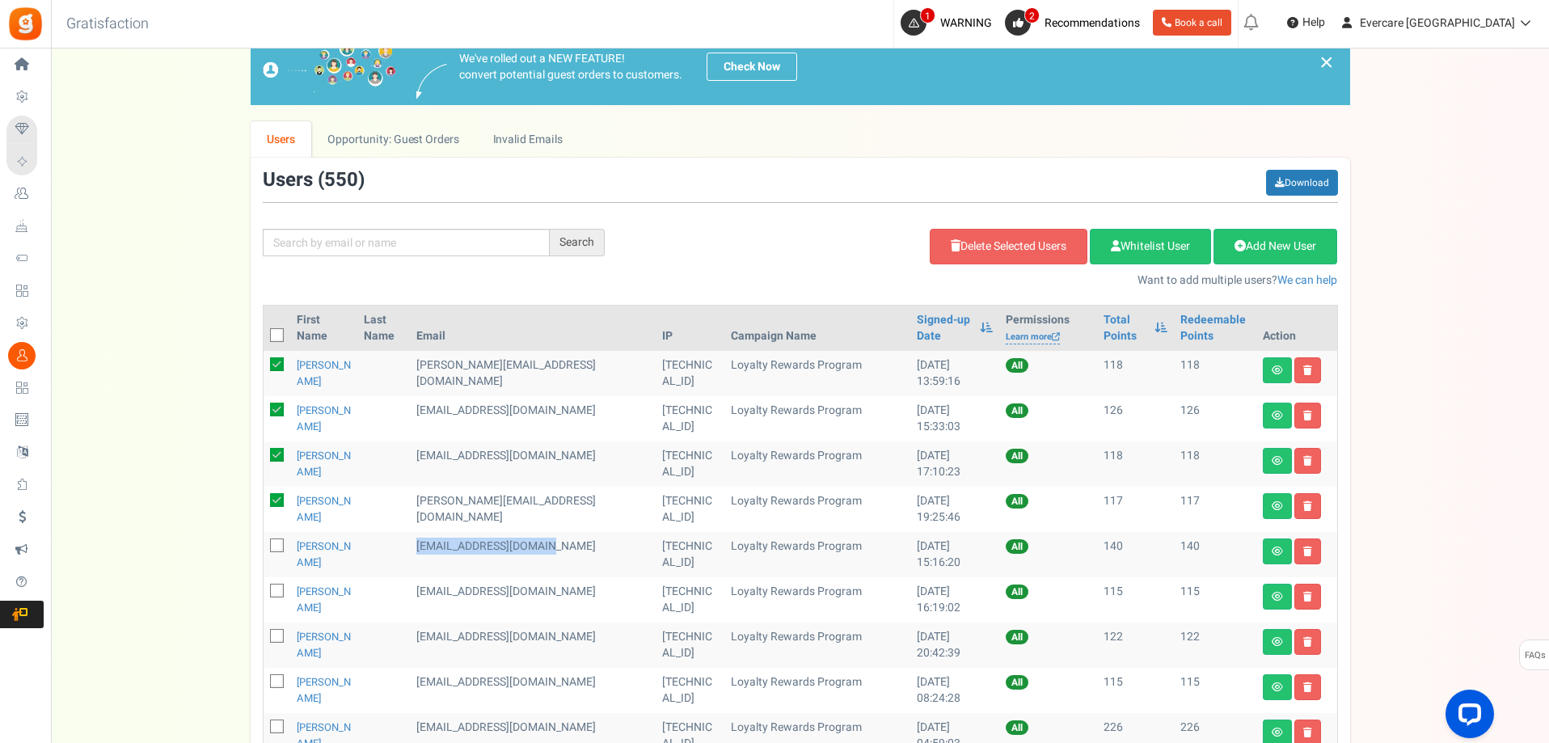
click at [277, 548] on icon at bounding box center [278, 547] width 11 height 11
click at [264, 548] on input "checkbox" at bounding box center [259, 547] width 11 height 11
checkbox input "true"
drag, startPoint x: 442, startPoint y: 589, endPoint x: 518, endPoint y: 609, distance: 78.7
click at [565, 602] on td "[EMAIL_ADDRESS][DOMAIN_NAME]" at bounding box center [533, 599] width 246 height 45
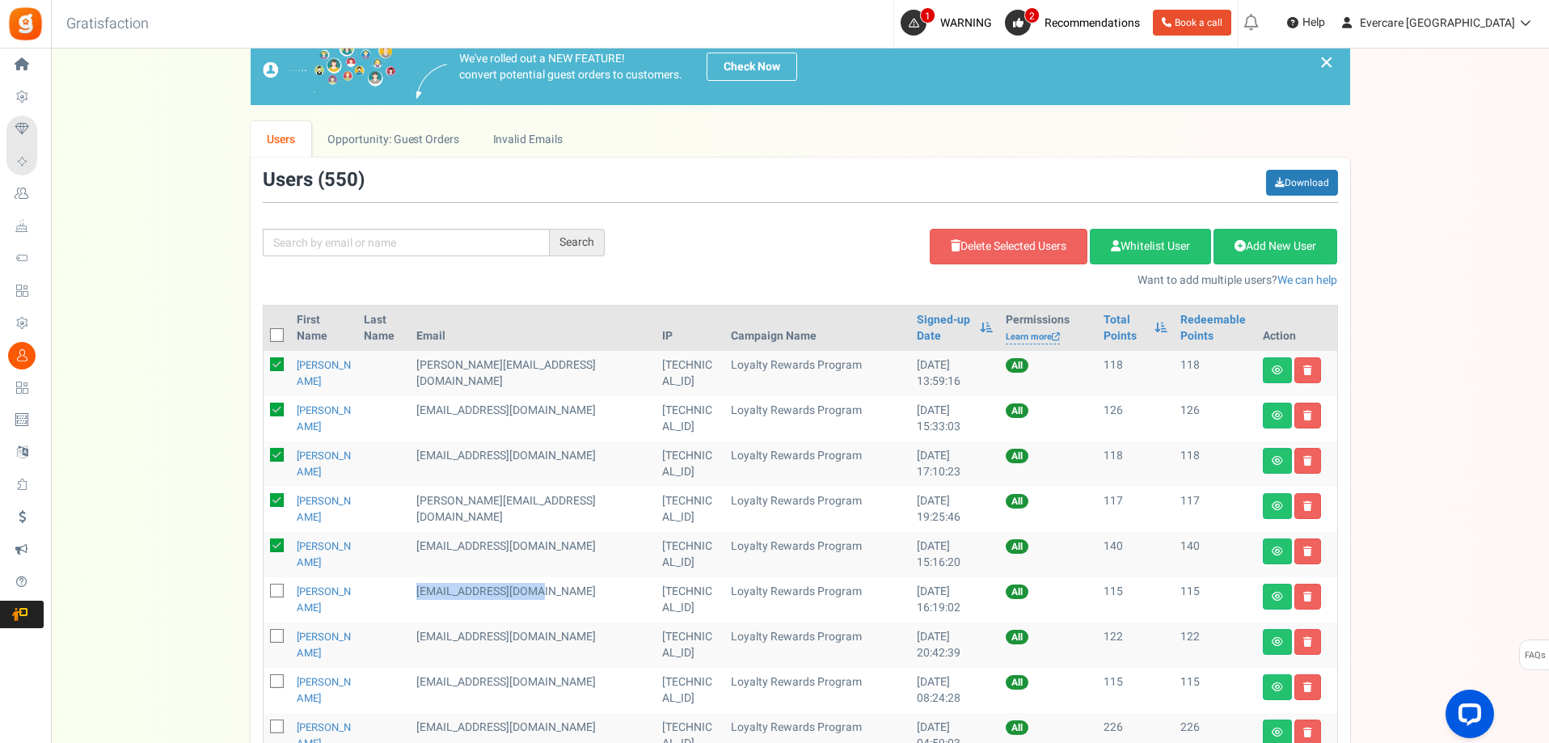
click at [276, 589] on icon at bounding box center [278, 592] width 11 height 11
click at [264, 589] on input "checkbox" at bounding box center [259, 592] width 11 height 11
checkbox input "true"
drag, startPoint x: 442, startPoint y: 636, endPoint x: 557, endPoint y: 646, distance: 116.0
click at [569, 643] on td "[EMAIL_ADDRESS][DOMAIN_NAME]" at bounding box center [533, 645] width 246 height 45
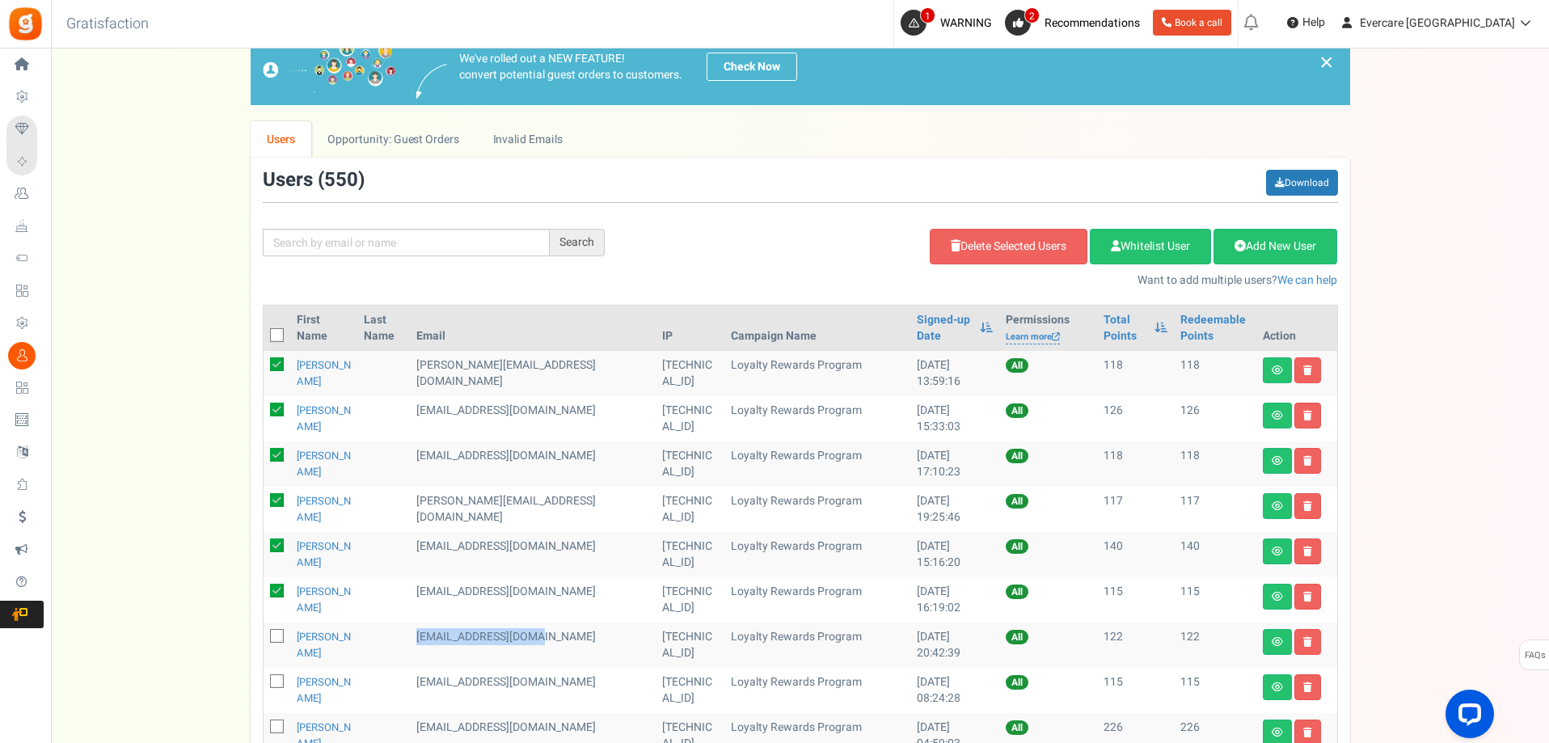
click at [277, 638] on icon at bounding box center [278, 637] width 11 height 11
click at [264, 638] on input "checkbox" at bounding box center [259, 637] width 11 height 11
checkbox input "true"
click at [975, 237] on link "Delete Selected Users" at bounding box center [1009, 247] width 158 height 36
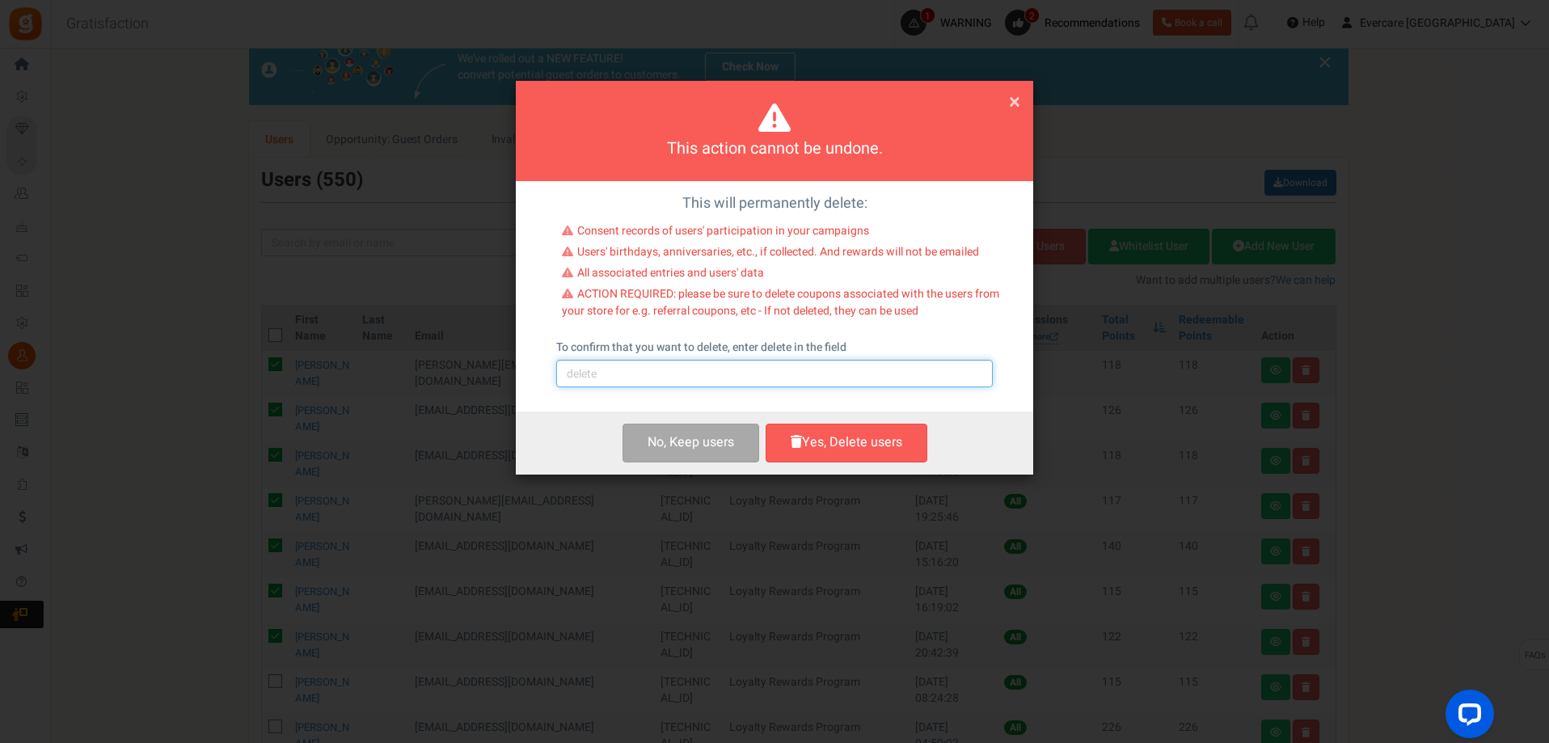
click at [622, 376] on input "text" at bounding box center [774, 373] width 437 height 27
type input "delete"
click at [852, 450] on button "Yes, Delete users" at bounding box center [847, 443] width 162 height 38
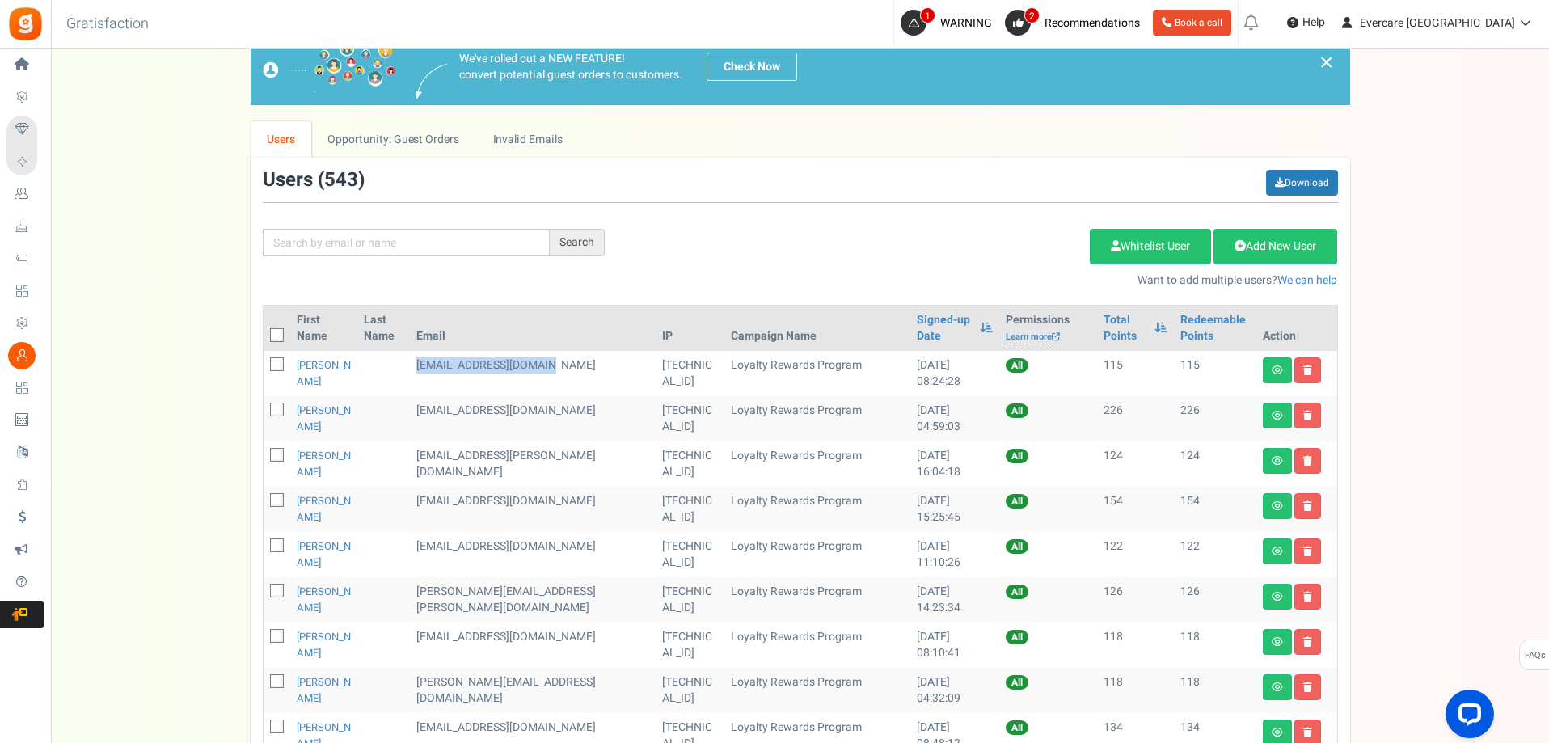
drag, startPoint x: 433, startPoint y: 363, endPoint x: 422, endPoint y: 413, distance: 51.4
click at [523, 380] on td "[EMAIL_ADDRESS][DOMAIN_NAME]" at bounding box center [533, 373] width 246 height 45
click at [273, 366] on icon at bounding box center [278, 366] width 11 height 11
click at [264, 366] on input "checkbox" at bounding box center [259, 366] width 11 height 11
checkbox input "true"
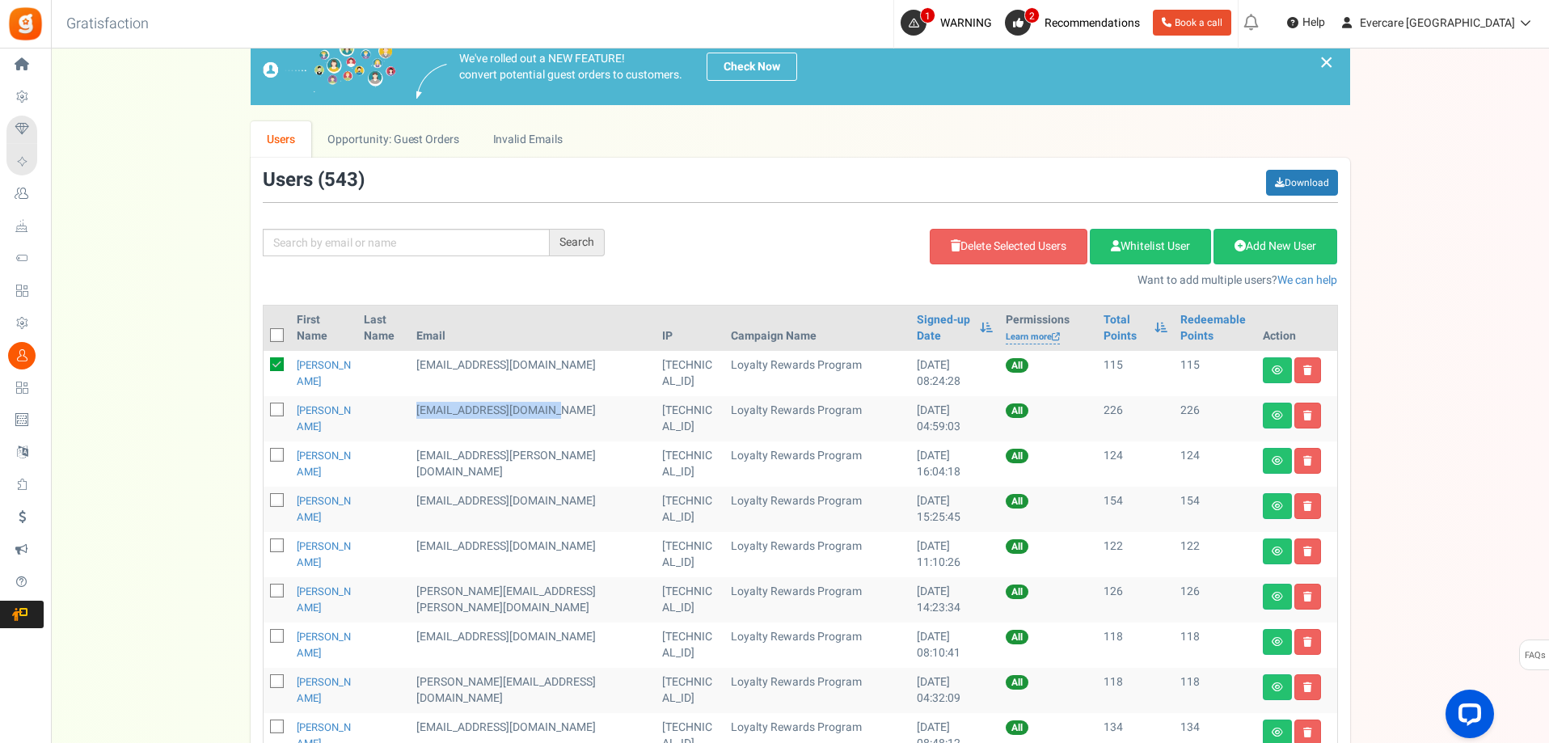
drag, startPoint x: 436, startPoint y: 412, endPoint x: 429, endPoint y: 450, distance: 38.6
click at [462, 435] on td "[EMAIL_ADDRESS][DOMAIN_NAME]" at bounding box center [533, 418] width 246 height 45
click at [396, 375] on td at bounding box center [383, 373] width 53 height 45
click at [978, 248] on link "Delete Selected Users" at bounding box center [1009, 247] width 158 height 36
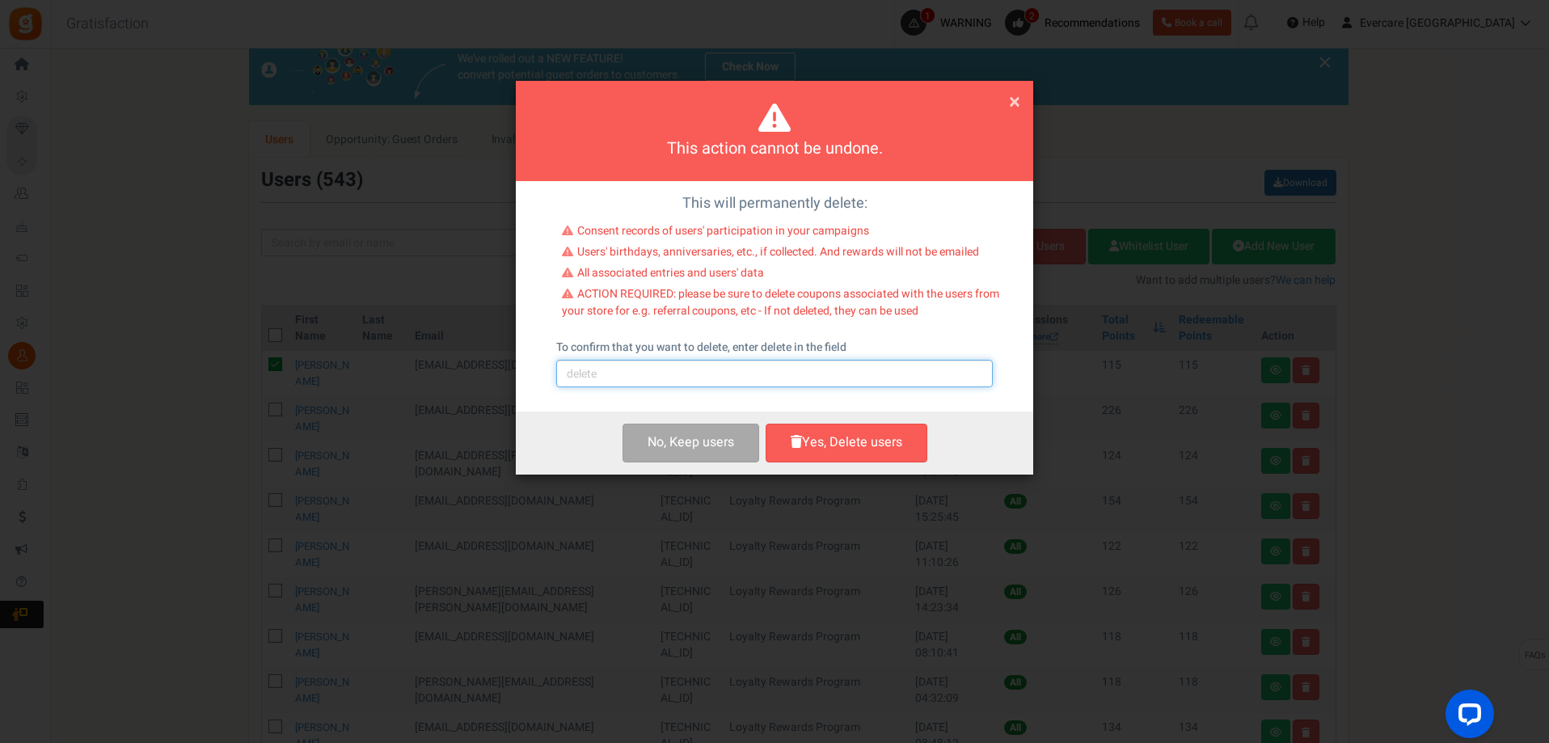
click at [645, 379] on input "text" at bounding box center [774, 373] width 437 height 27
type input "delete"
click at [848, 438] on button "Yes, Delete users" at bounding box center [847, 443] width 162 height 38
